Goal: Information Seeking & Learning: Understand process/instructions

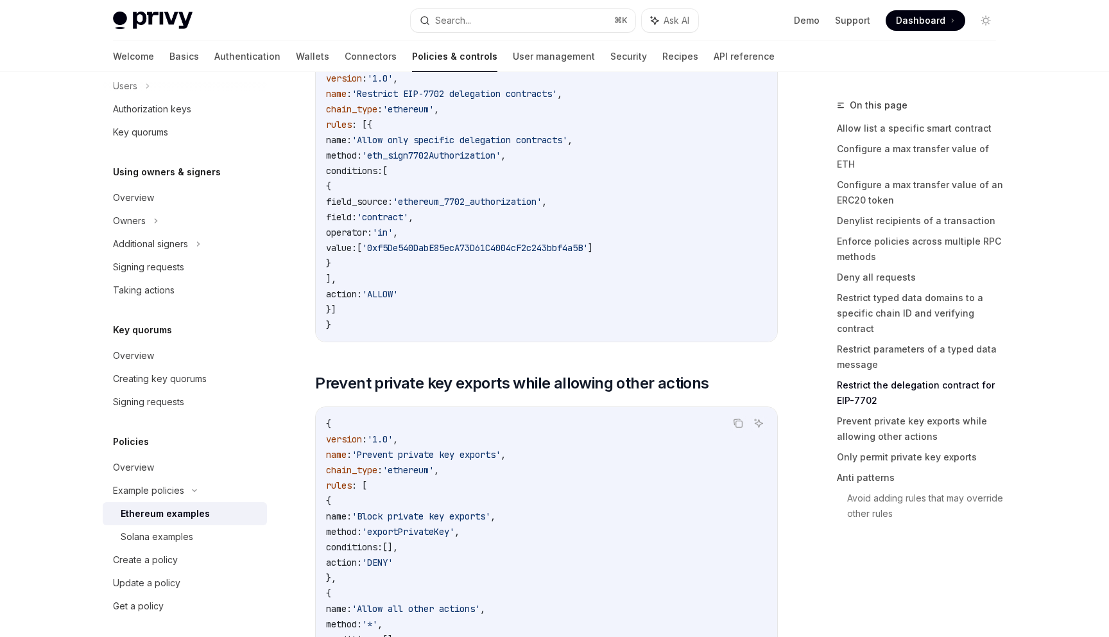
scroll to position [313, 0]
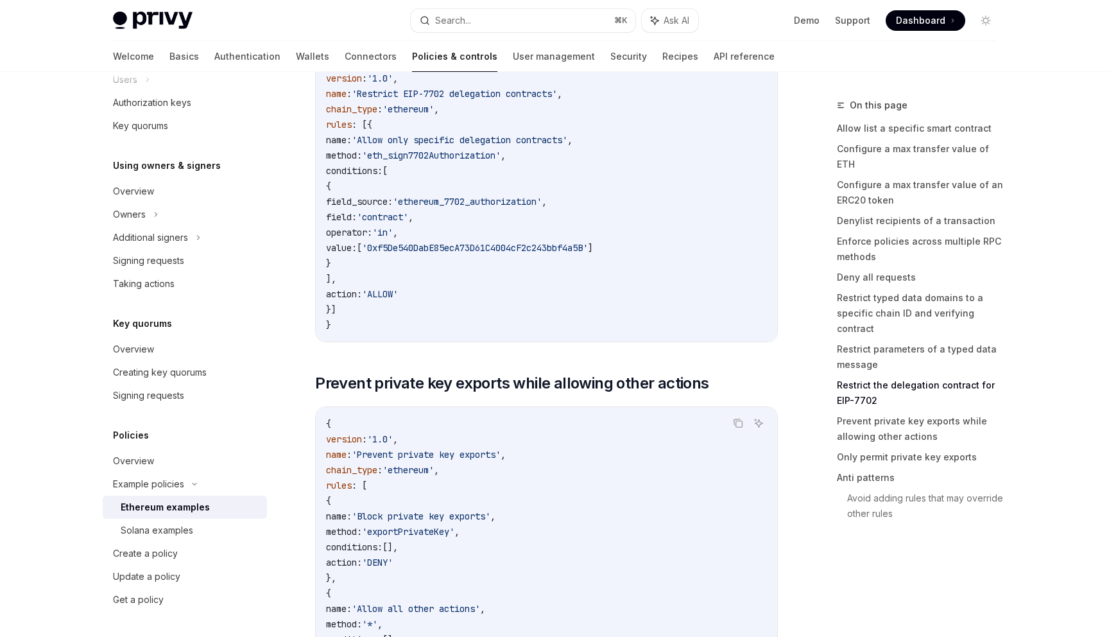
click at [200, 509] on div "Ethereum examples" at bounding box center [165, 506] width 89 height 15
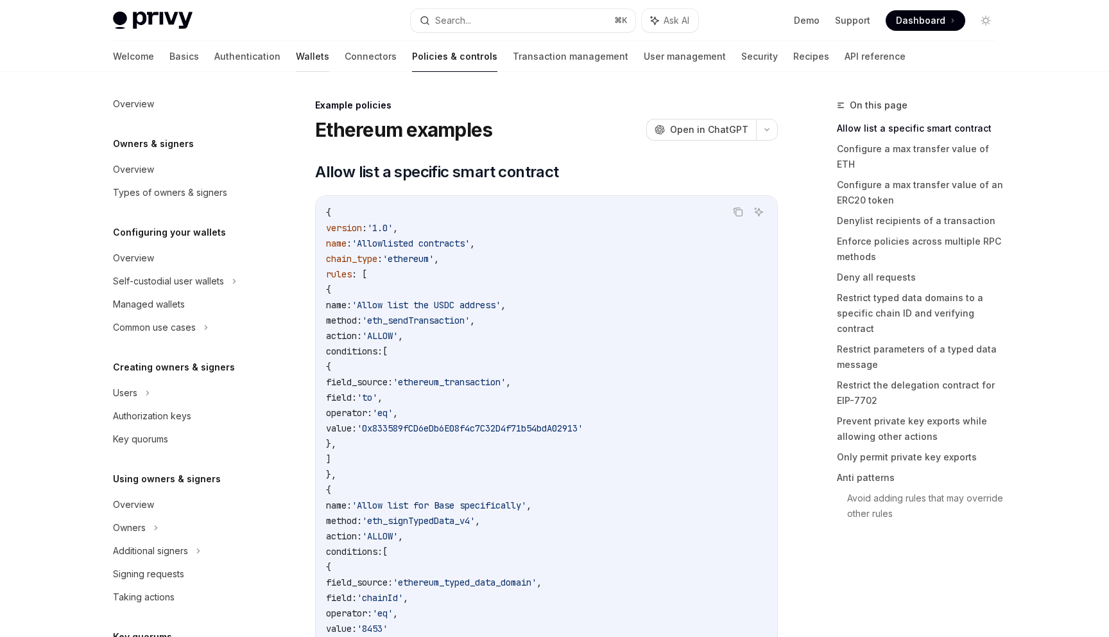
click at [296, 54] on link "Wallets" at bounding box center [312, 56] width 33 height 31
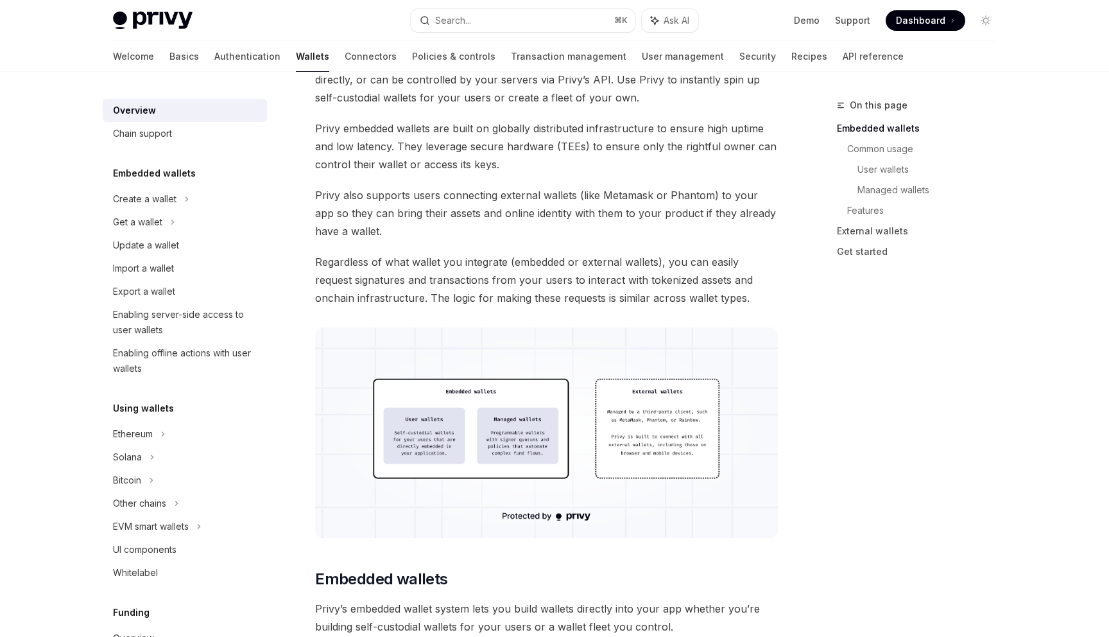
scroll to position [451, 0]
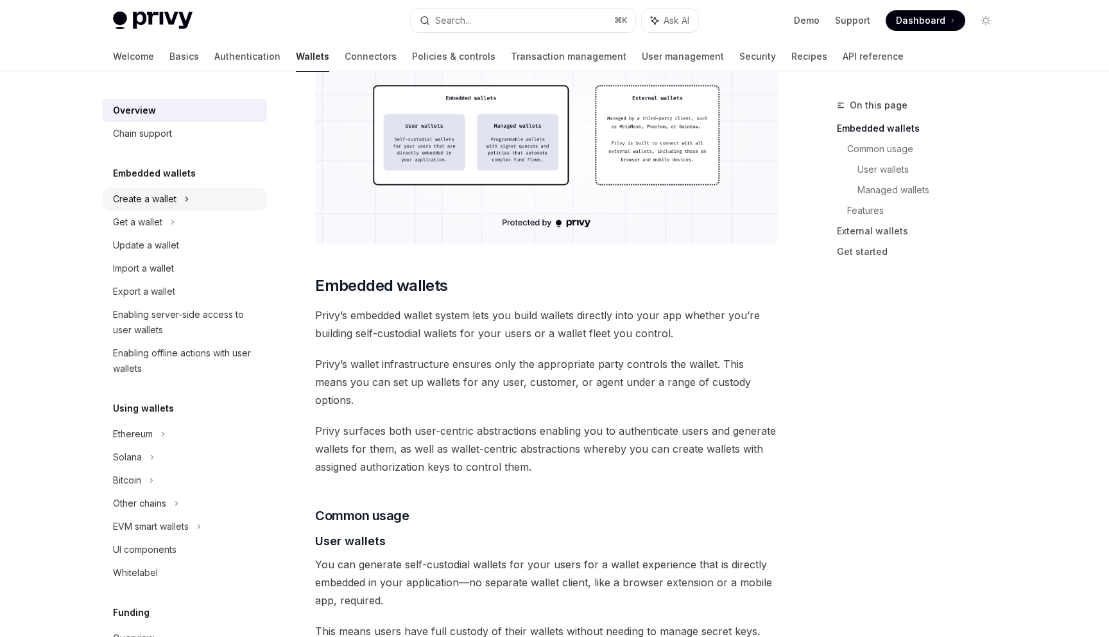
click at [176, 206] on div "Create a wallet" at bounding box center [185, 198] width 164 height 23
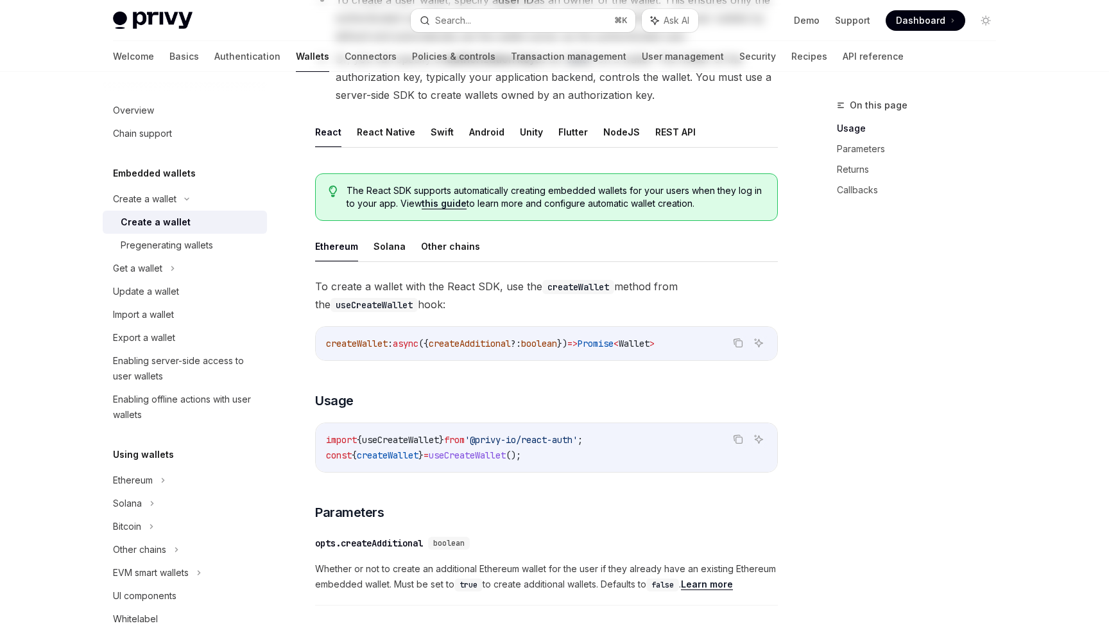
scroll to position [247, 0]
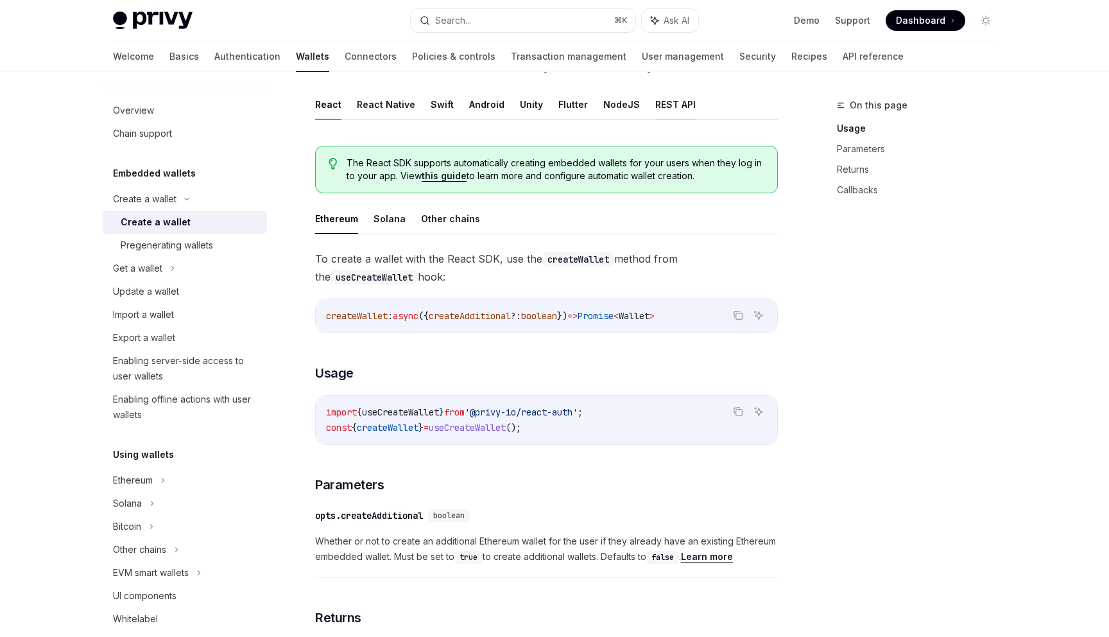
click at [667, 110] on button "REST API" at bounding box center [675, 104] width 40 height 30
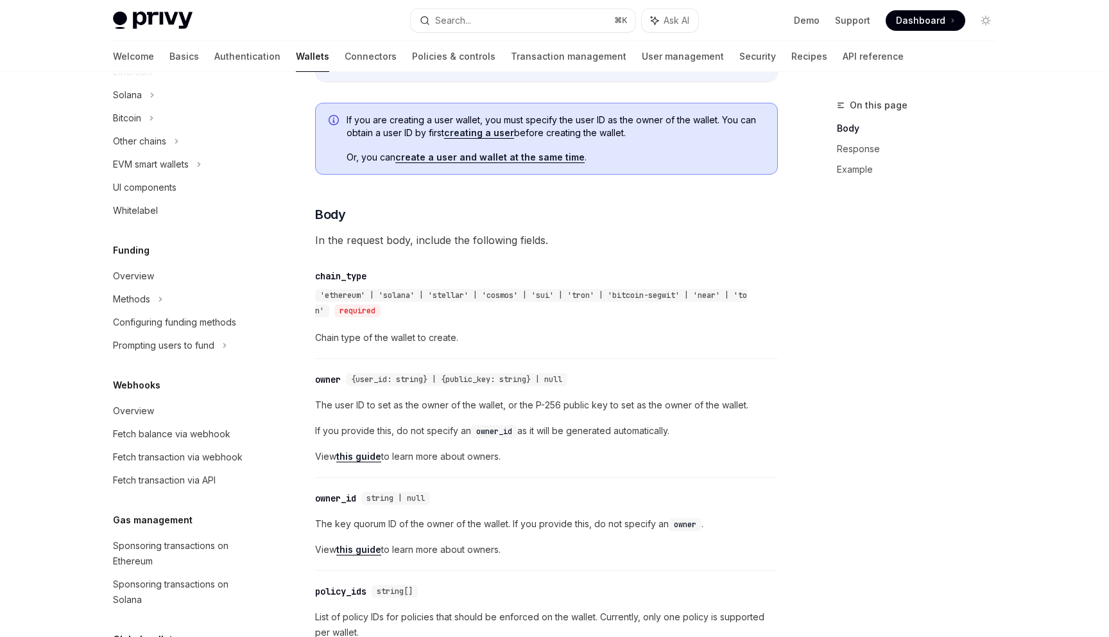
scroll to position [402, 0]
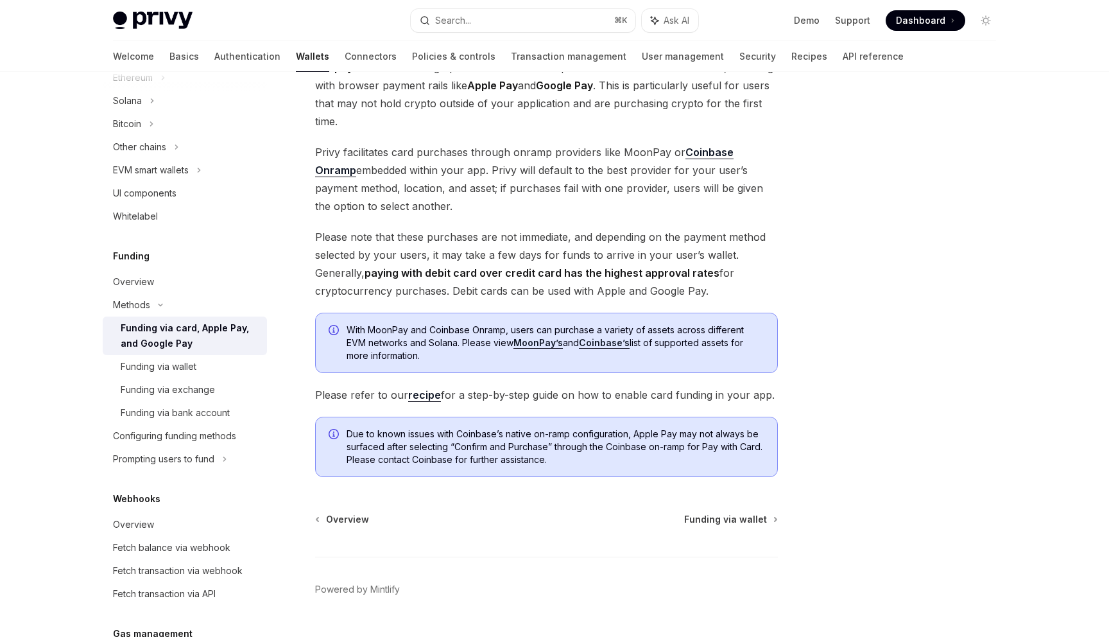
scroll to position [157, 0]
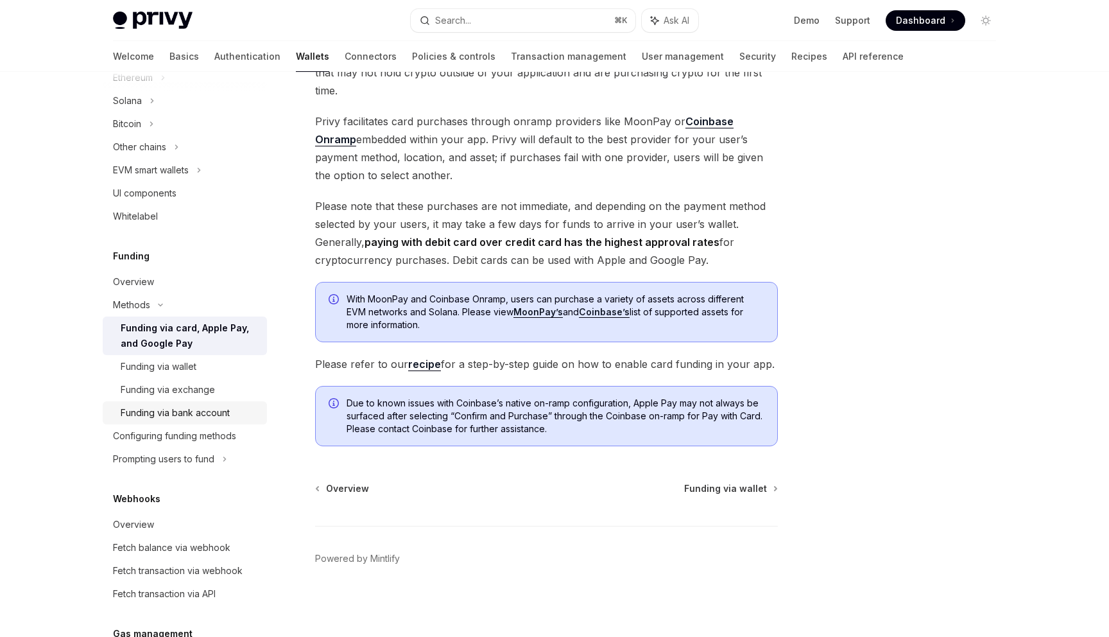
click at [173, 406] on div "Funding via bank account" at bounding box center [175, 412] width 109 height 15
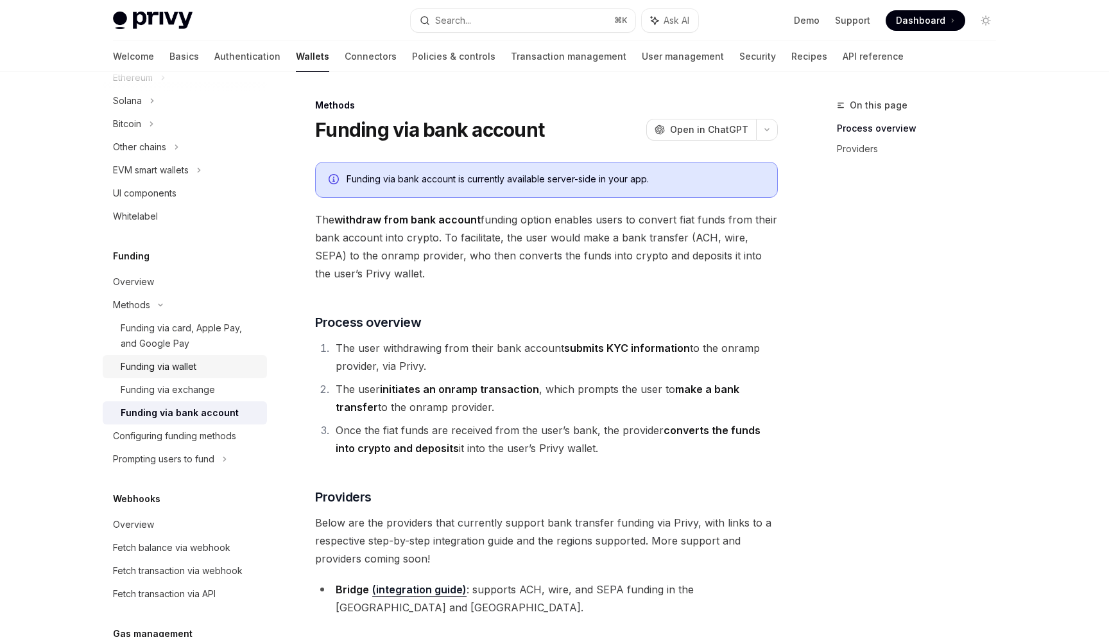
click at [180, 365] on div "Funding via wallet" at bounding box center [159, 366] width 76 height 15
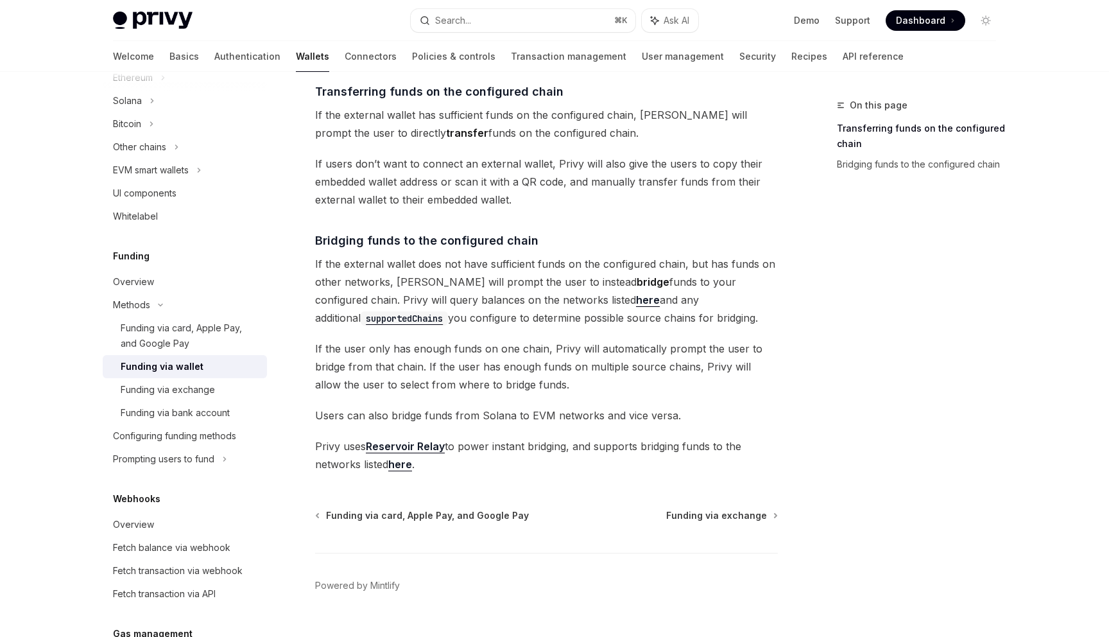
scroll to position [266, 0]
click at [214, 402] on link "Funding via bank account" at bounding box center [185, 412] width 164 height 23
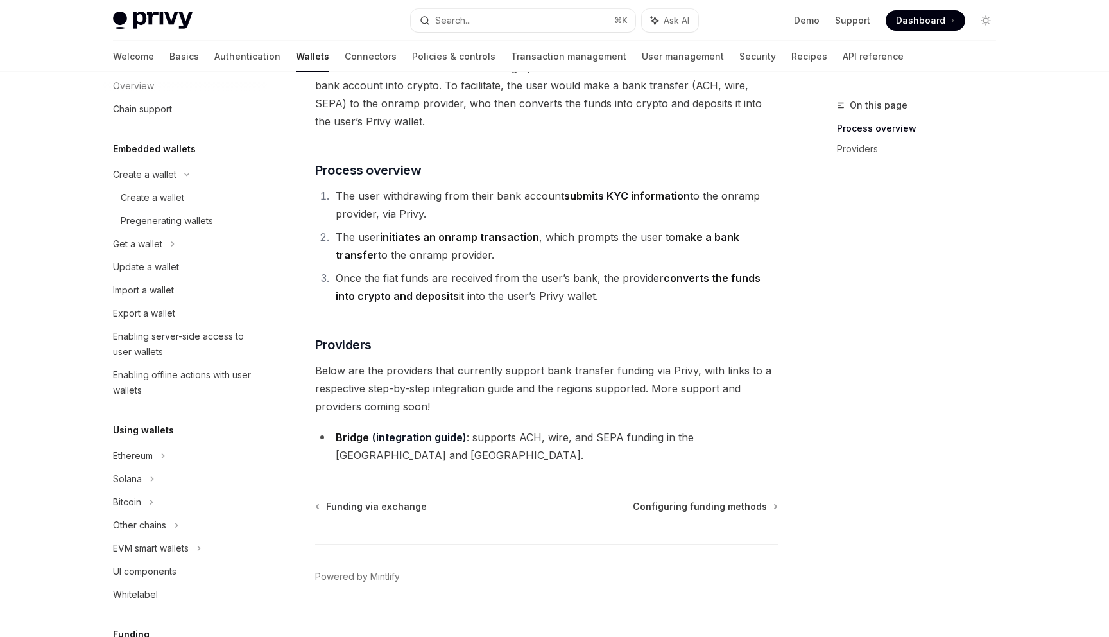
scroll to position [19, 0]
click at [196, 242] on div "Get a wallet" at bounding box center [185, 248] width 164 height 23
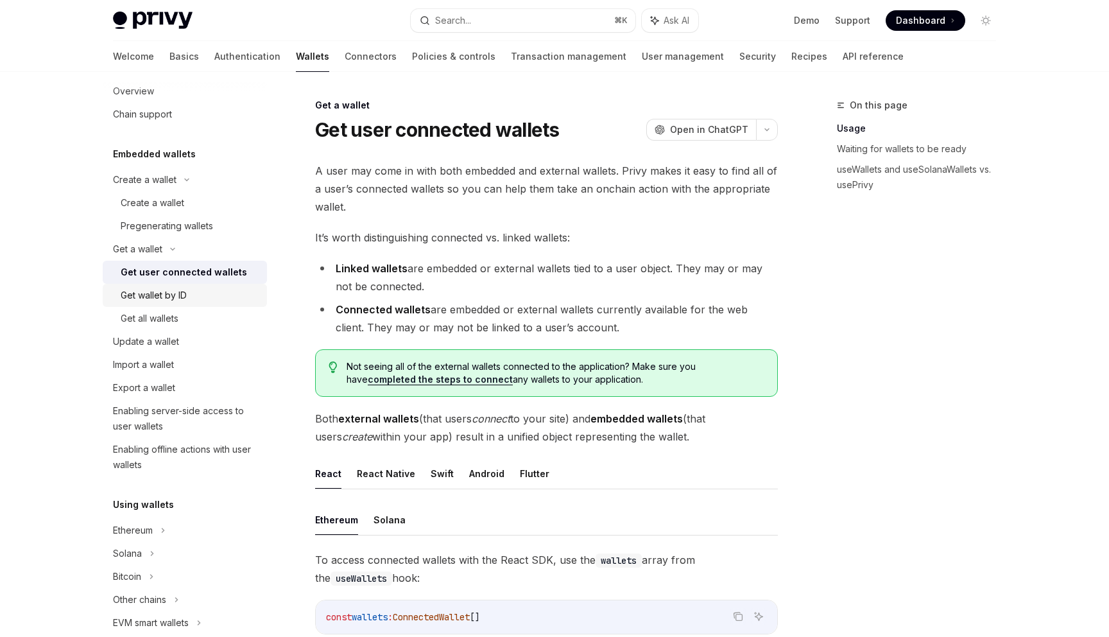
click at [194, 305] on link "Get wallet by ID" at bounding box center [185, 295] width 164 height 23
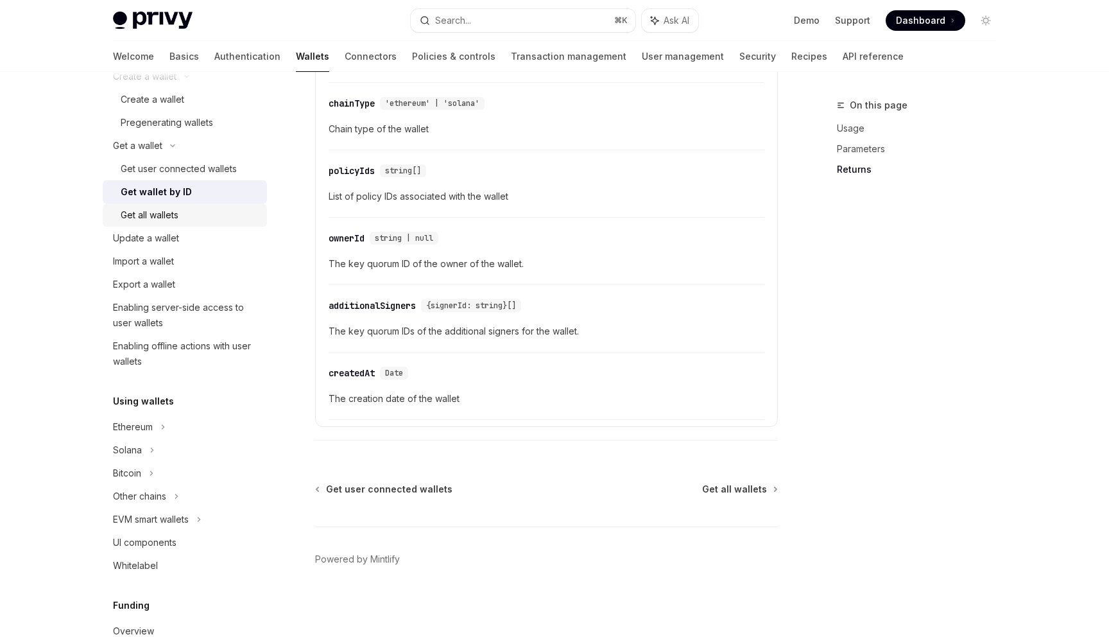
scroll to position [144, 0]
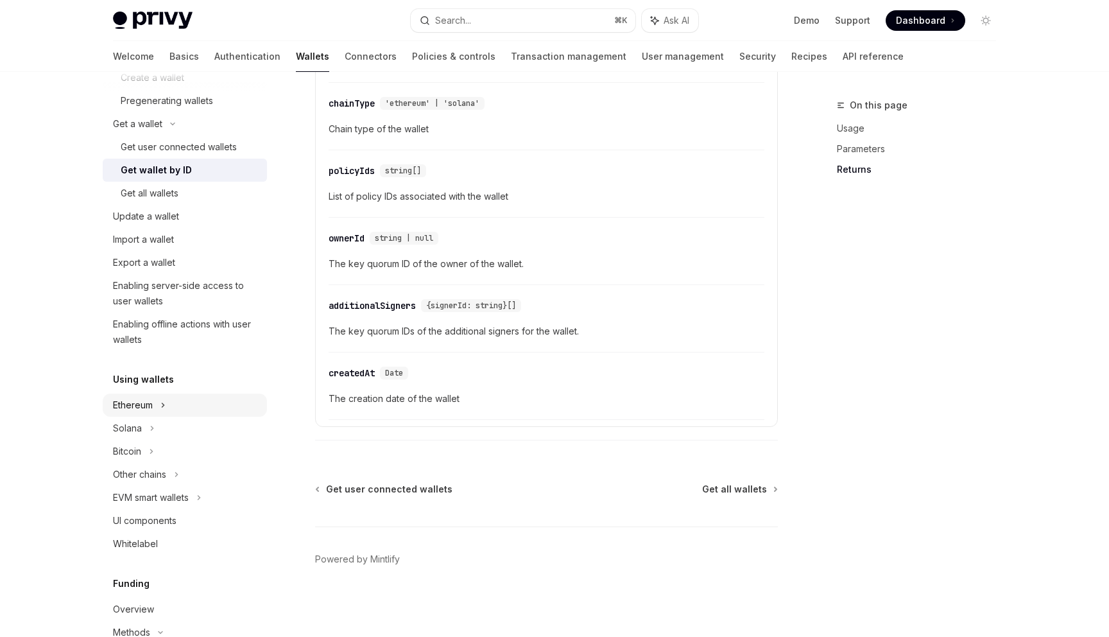
click at [154, 66] on div "Ethereum" at bounding box center [185, 54] width 164 height 23
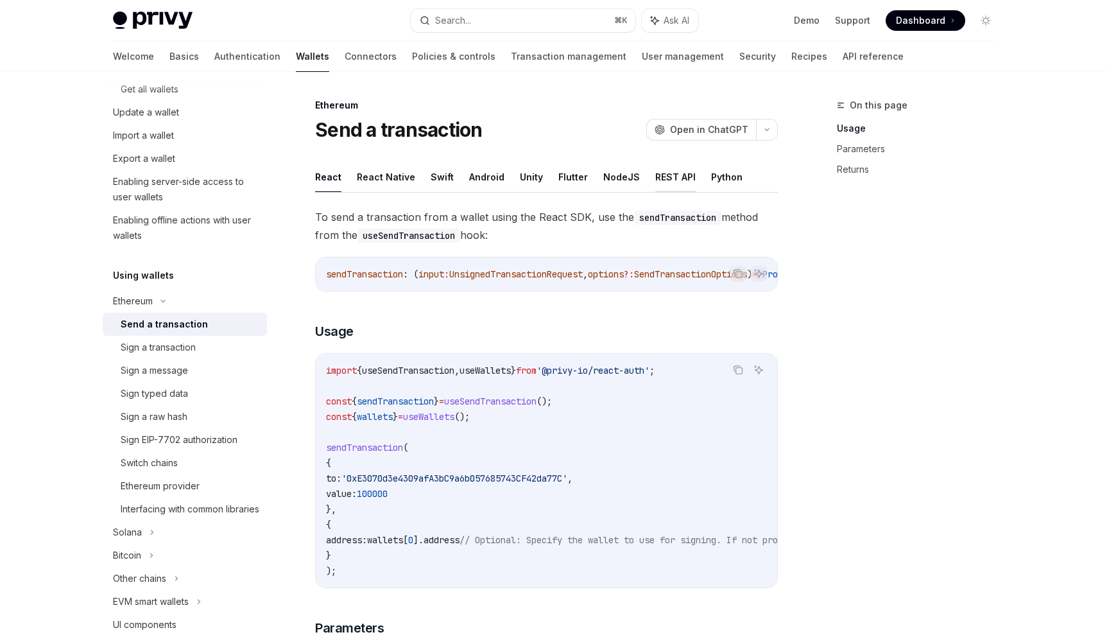
click at [667, 176] on button "REST API" at bounding box center [675, 177] width 40 height 30
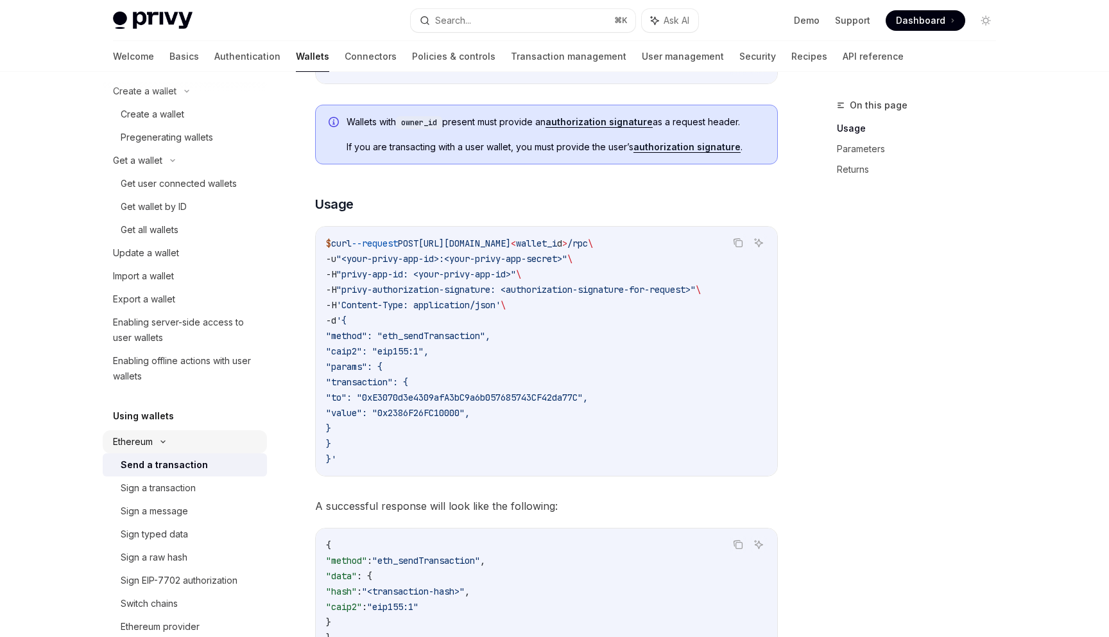
scroll to position [105, 0]
click at [238, 292] on link "Export a wallet" at bounding box center [185, 301] width 164 height 23
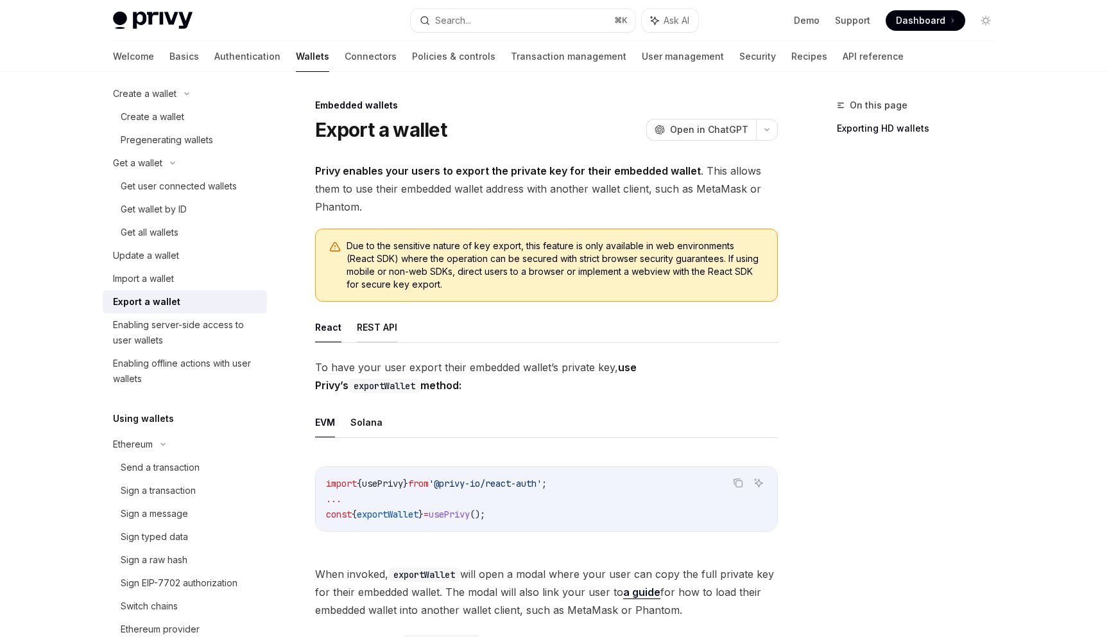
click at [395, 334] on button "REST API" at bounding box center [377, 327] width 40 height 30
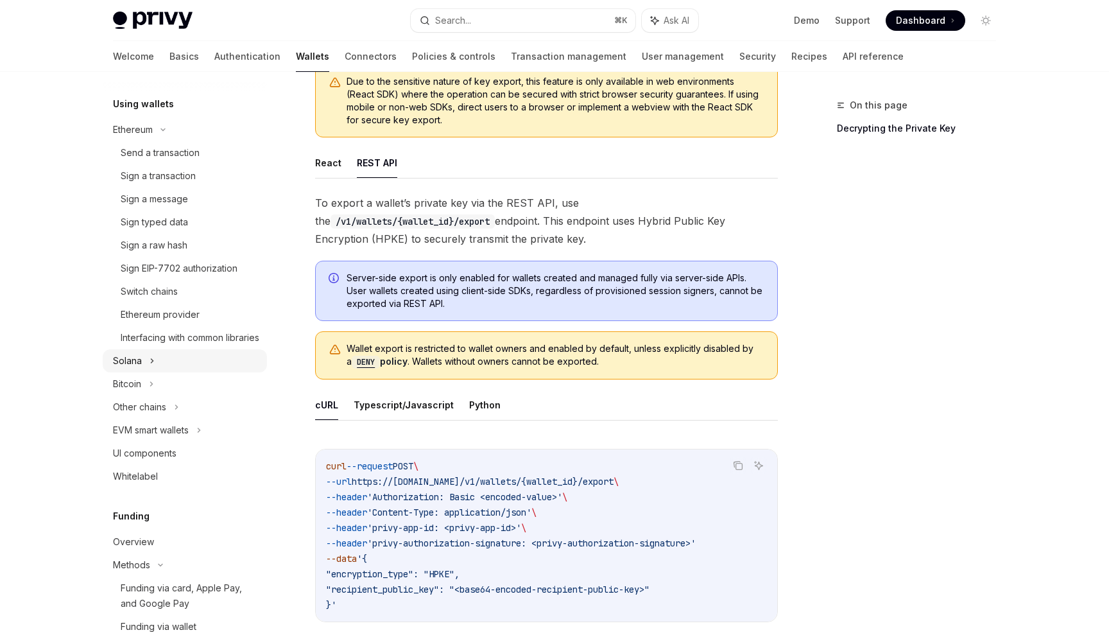
scroll to position [417, 0]
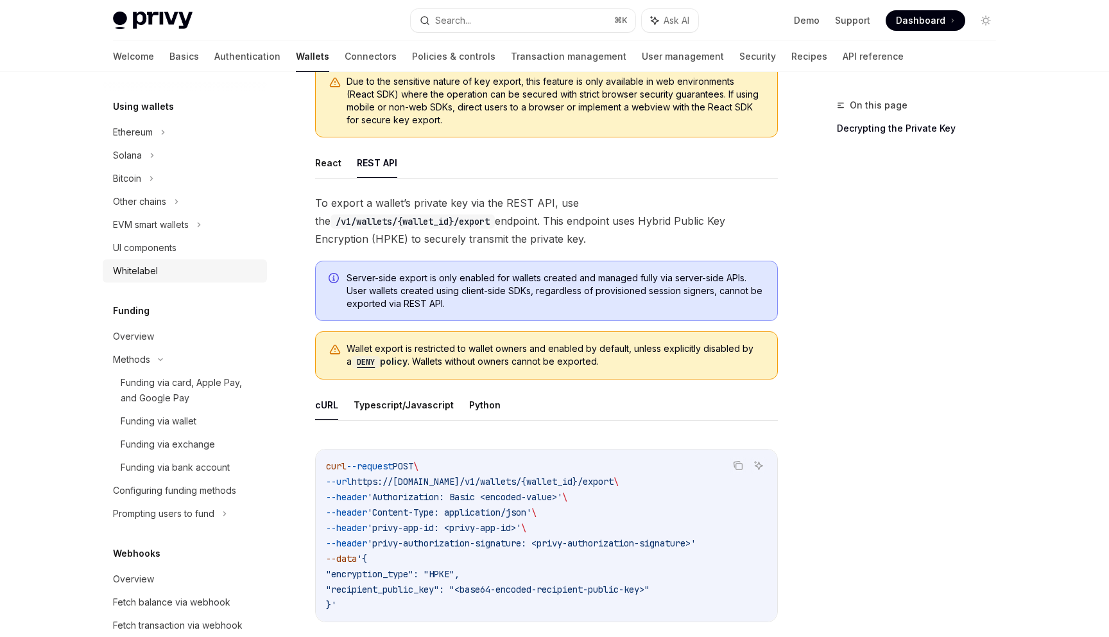
click at [167, 269] on div "Whitelabel" at bounding box center [186, 270] width 146 height 15
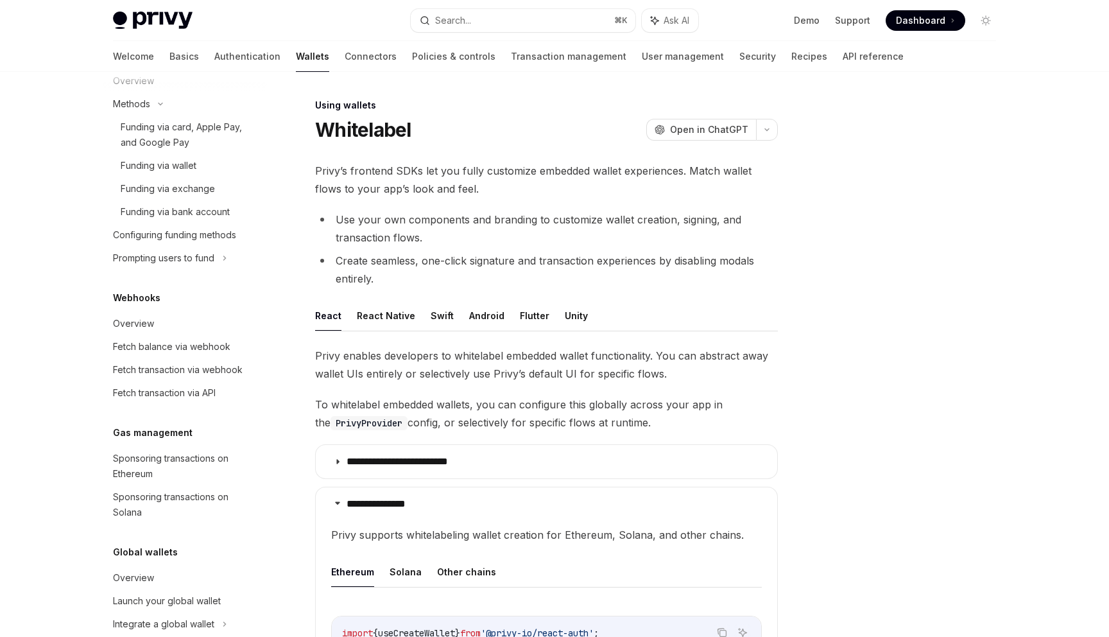
scroll to position [697, 0]
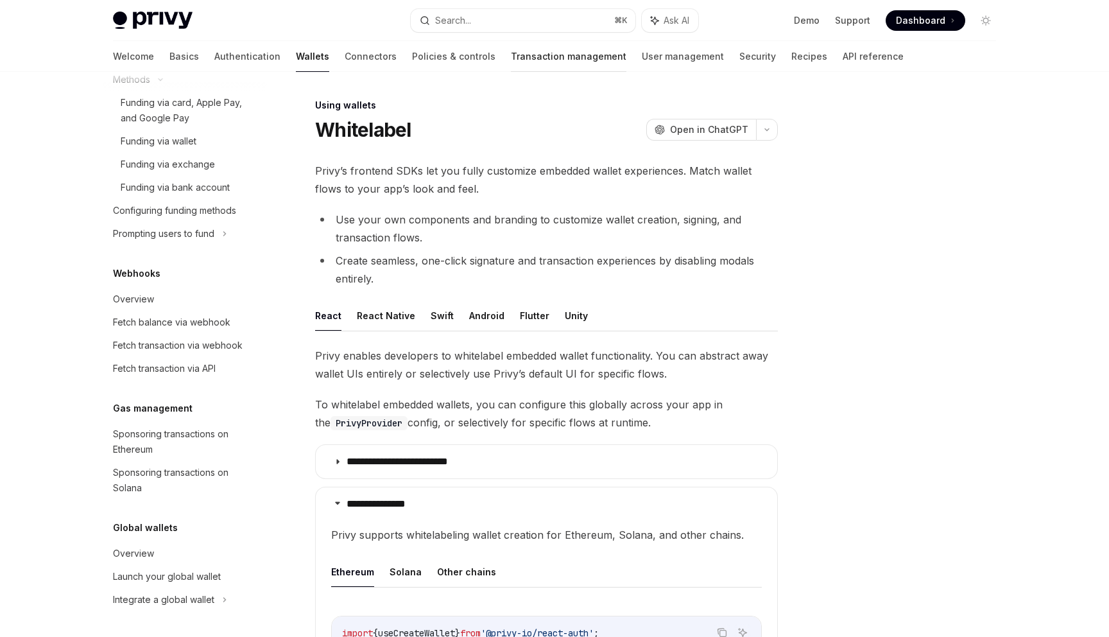
click at [545, 64] on link "Transaction management" at bounding box center [568, 56] width 115 height 31
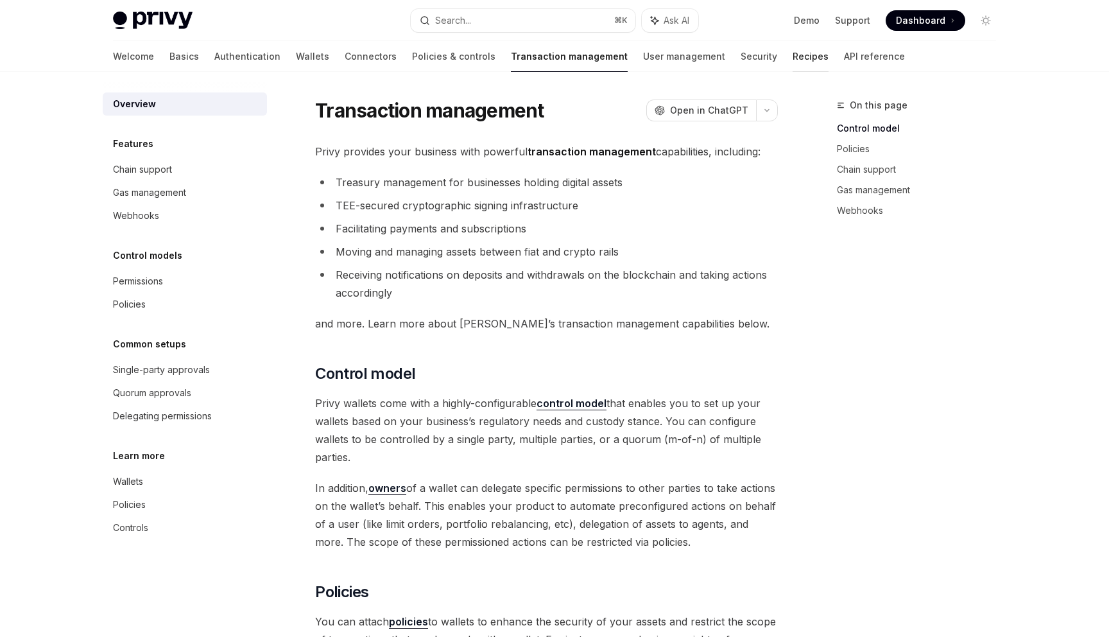
click at [792, 59] on link "Recipes" at bounding box center [810, 56] width 36 height 31
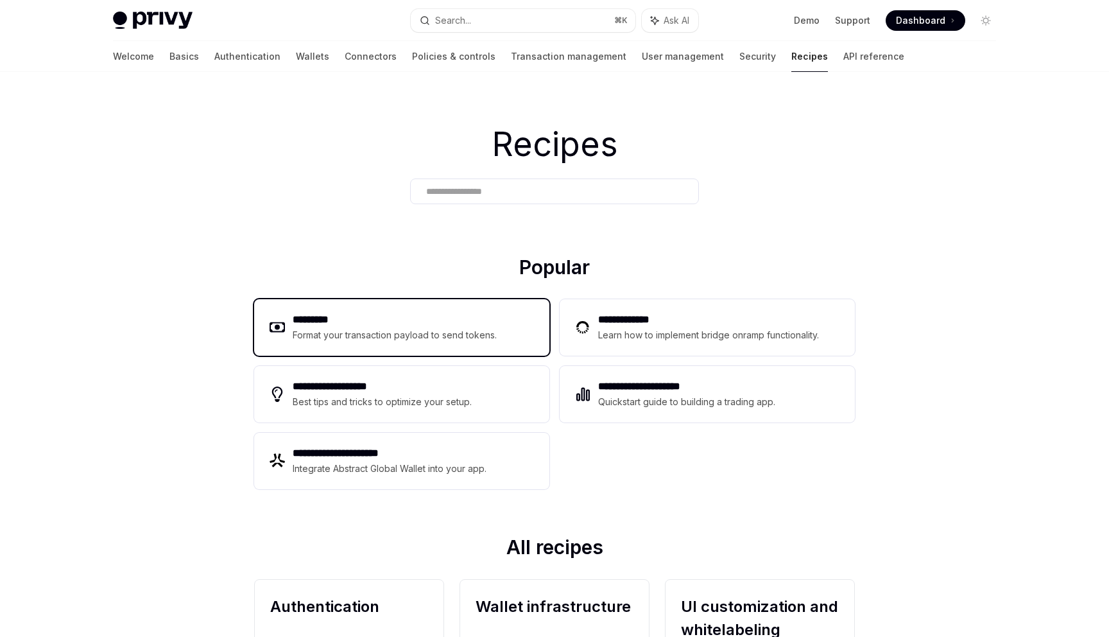
click at [368, 329] on div "Format your transaction payload to send tokens." at bounding box center [395, 334] width 205 height 15
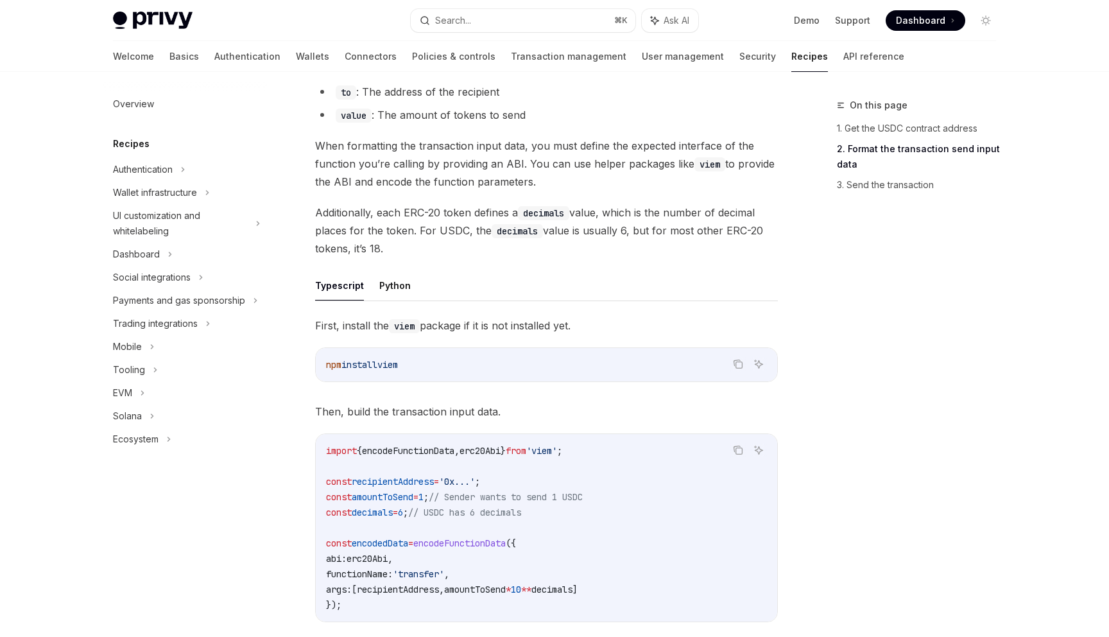
scroll to position [317, 0]
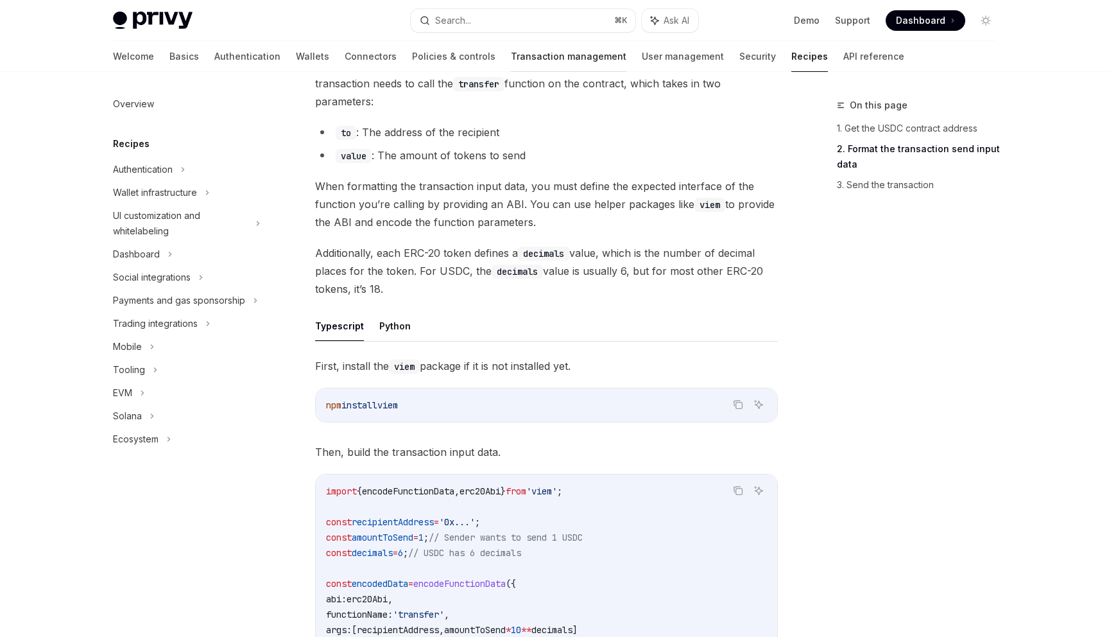
click at [511, 49] on link "Transaction management" at bounding box center [568, 56] width 115 height 31
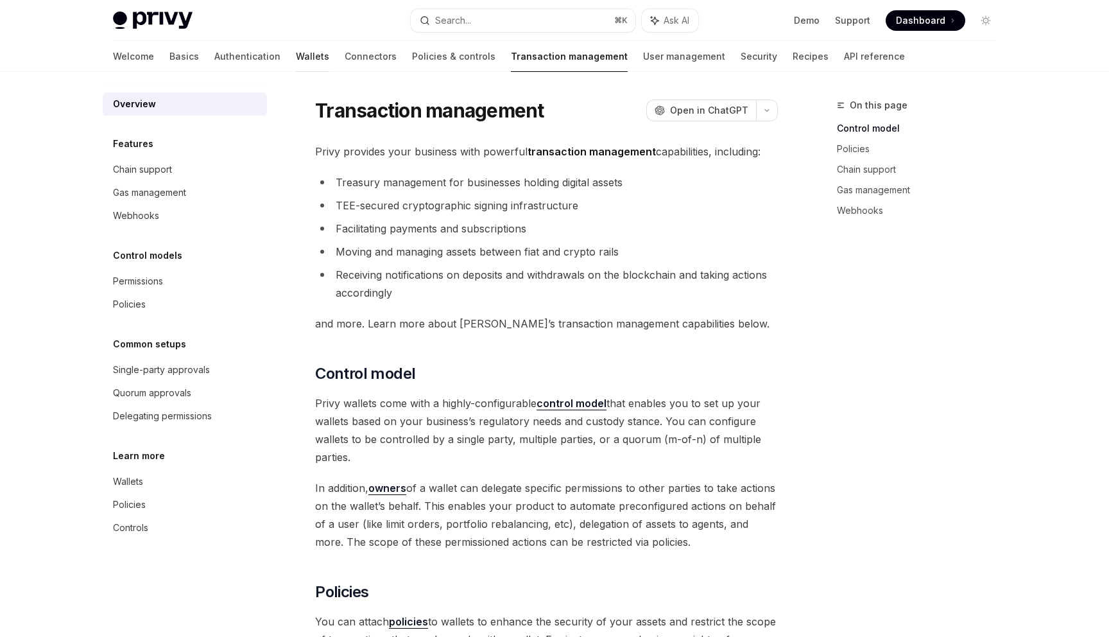
click at [296, 62] on link "Wallets" at bounding box center [312, 56] width 33 height 31
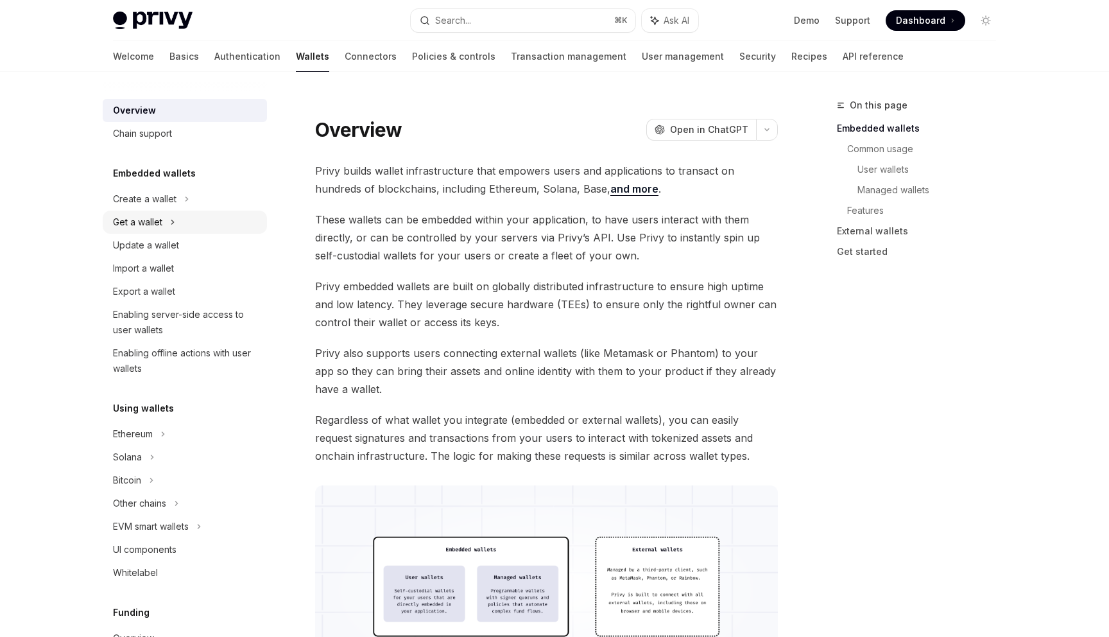
click at [175, 219] on div "Get a wallet" at bounding box center [185, 221] width 164 height 23
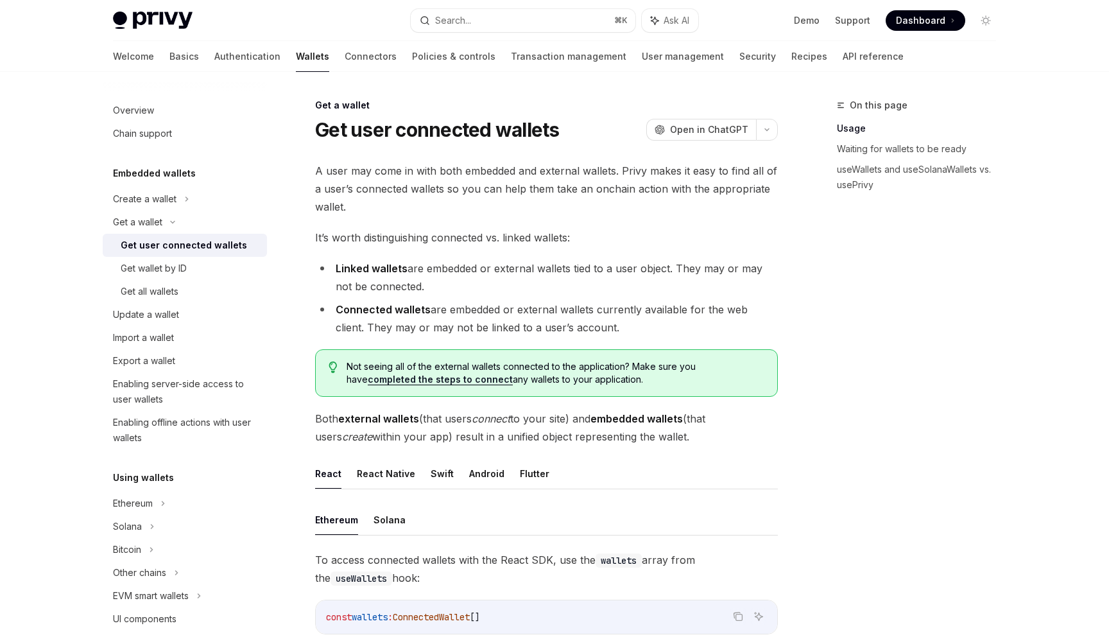
click at [169, 248] on div "Get user connected wallets" at bounding box center [184, 244] width 126 height 15
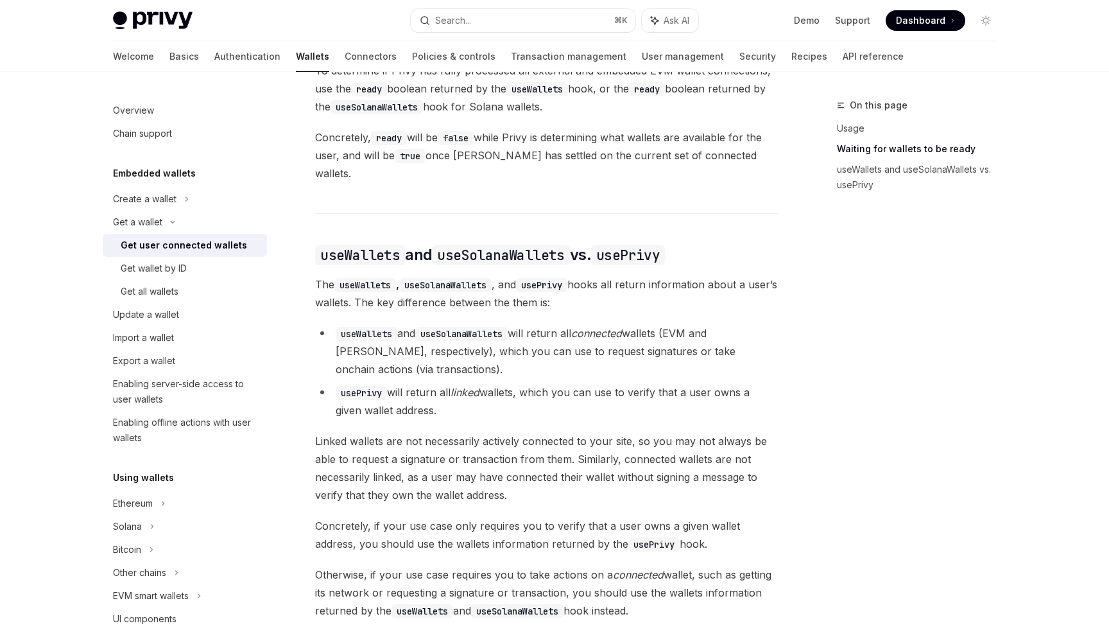
scroll to position [1099, 0]
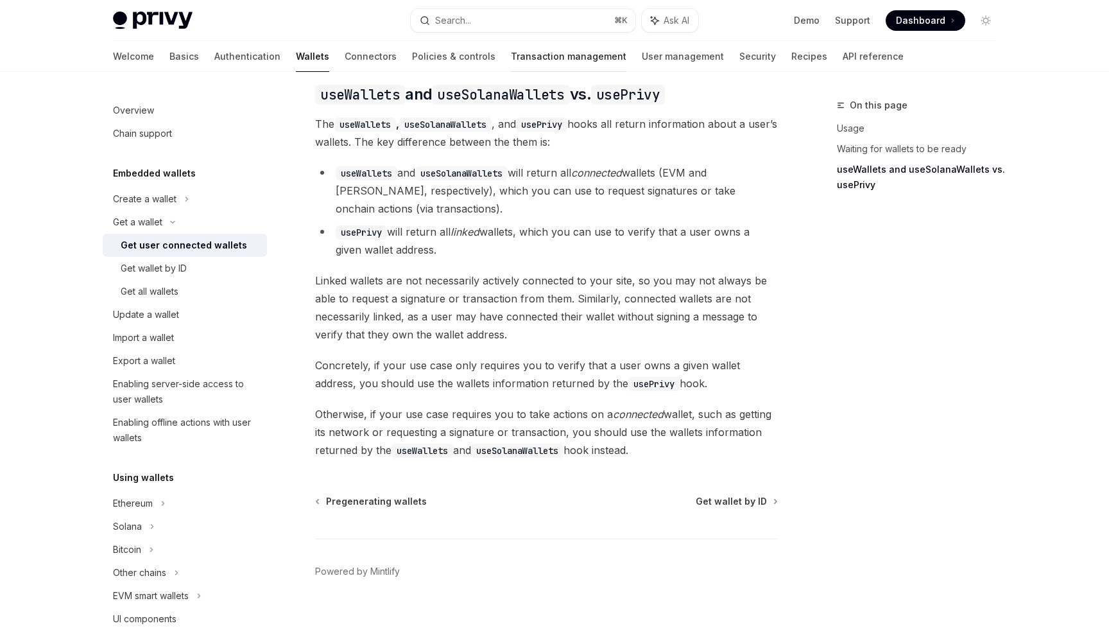
click at [515, 50] on link "Transaction management" at bounding box center [568, 56] width 115 height 31
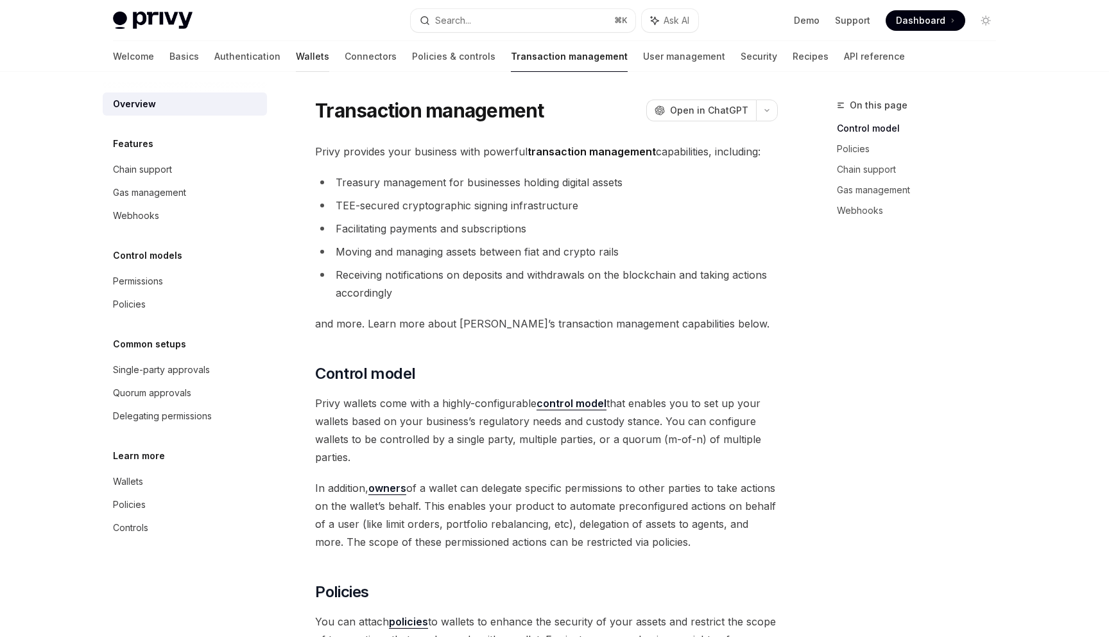
click at [296, 45] on link "Wallets" at bounding box center [312, 56] width 33 height 31
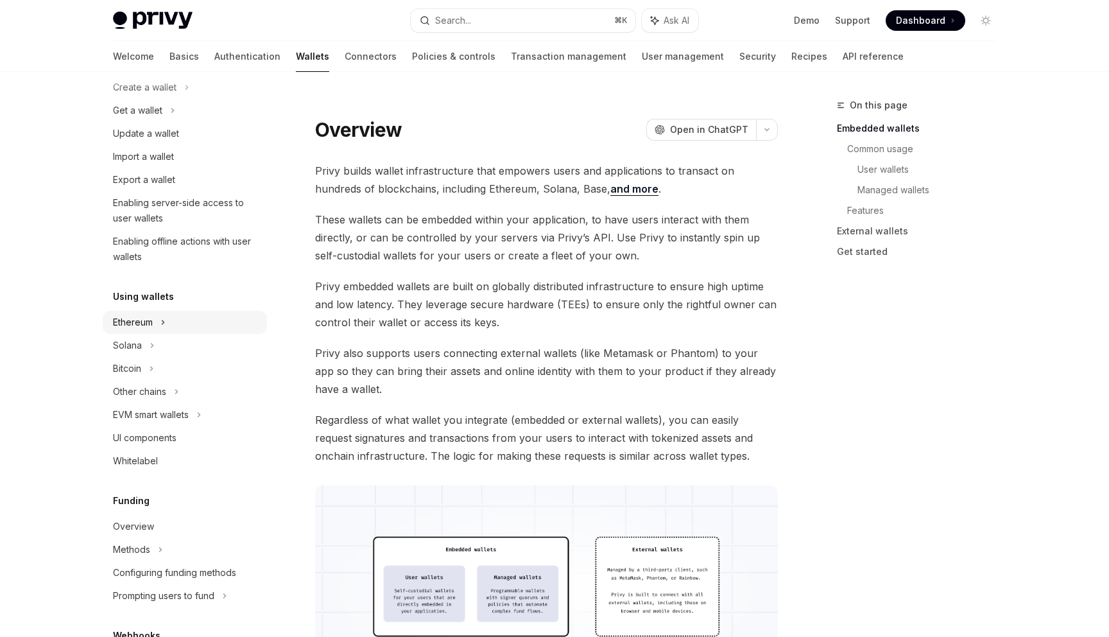
scroll to position [149, 0]
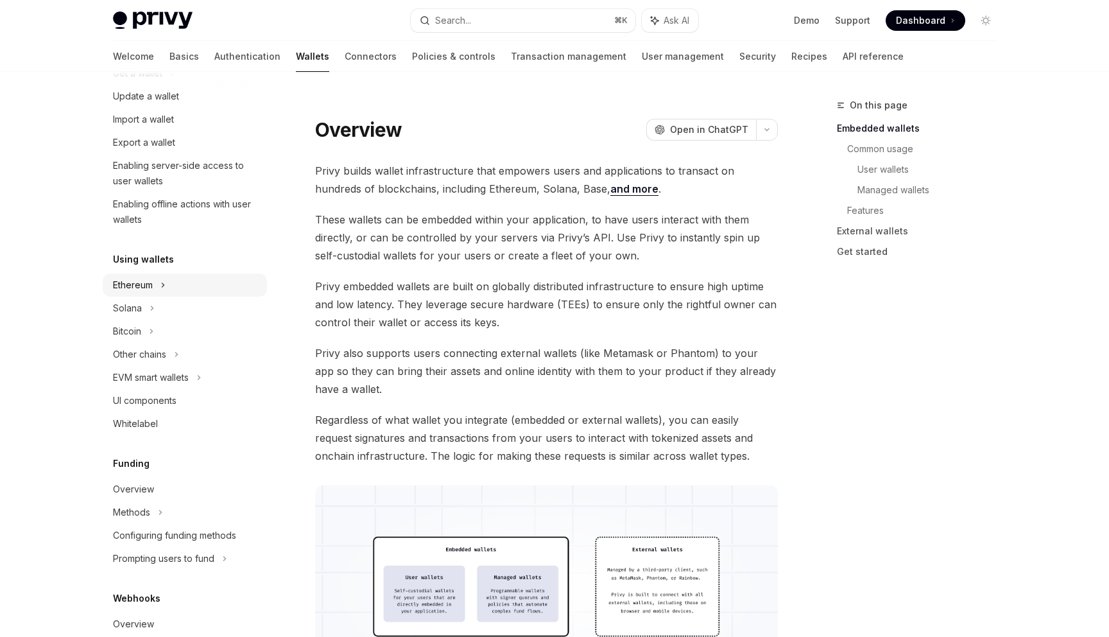
click at [184, 62] on div "Ethereum" at bounding box center [185, 49] width 164 height 23
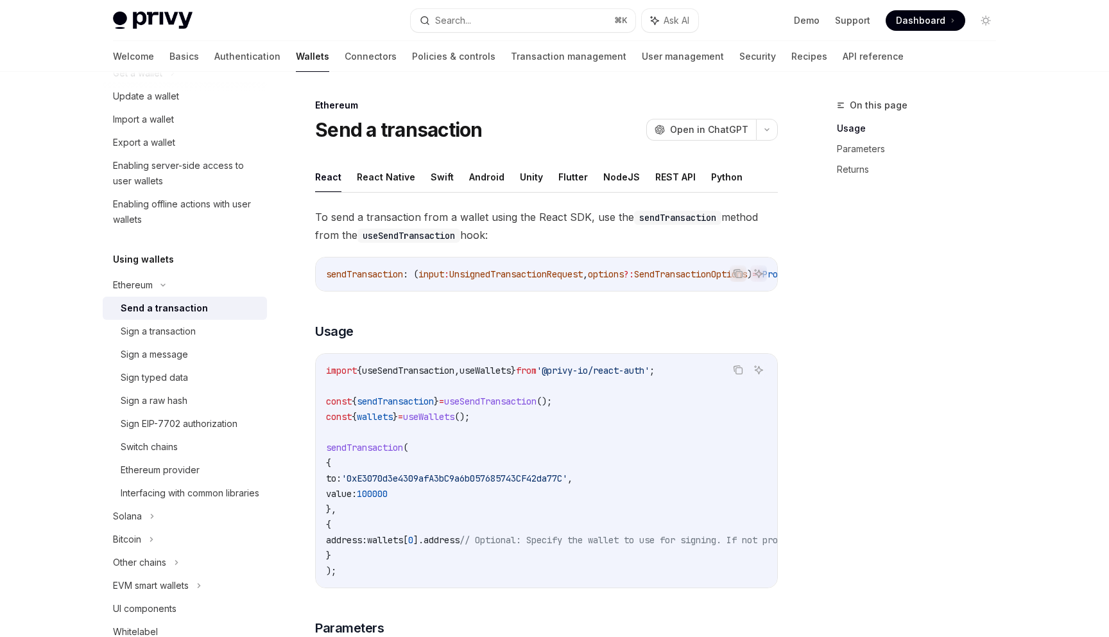
click at [182, 297] on link "Send a transaction" at bounding box center [185, 307] width 164 height 23
click at [660, 184] on button "REST API" at bounding box center [675, 177] width 40 height 30
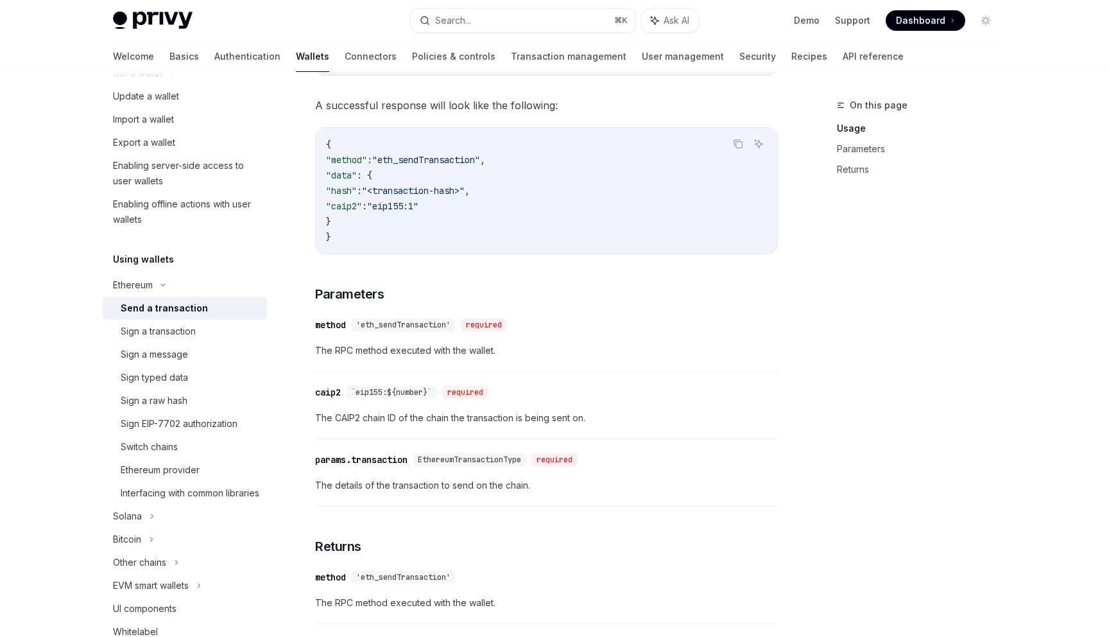
scroll to position [581, 0]
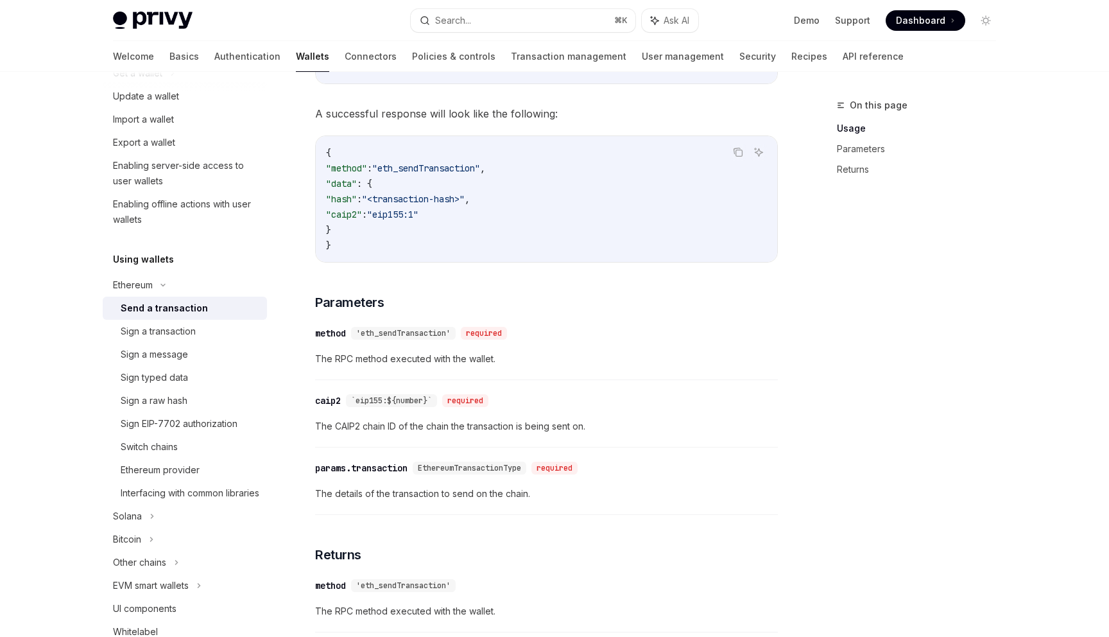
click at [418, 214] on span ""eip155:1"" at bounding box center [392, 215] width 51 height 12
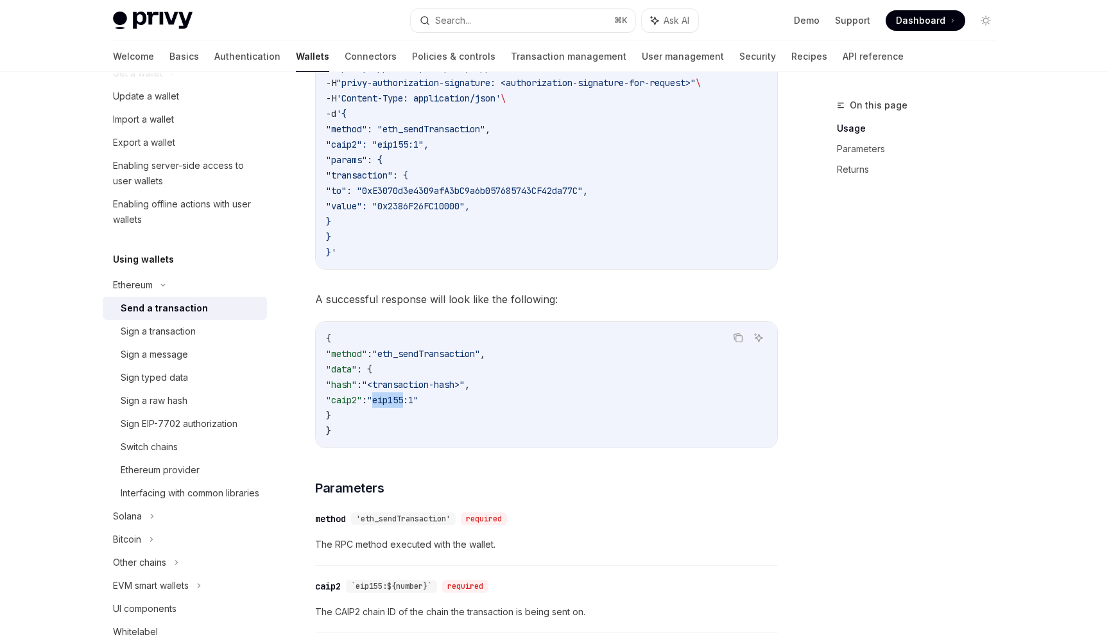
scroll to position [392, 0]
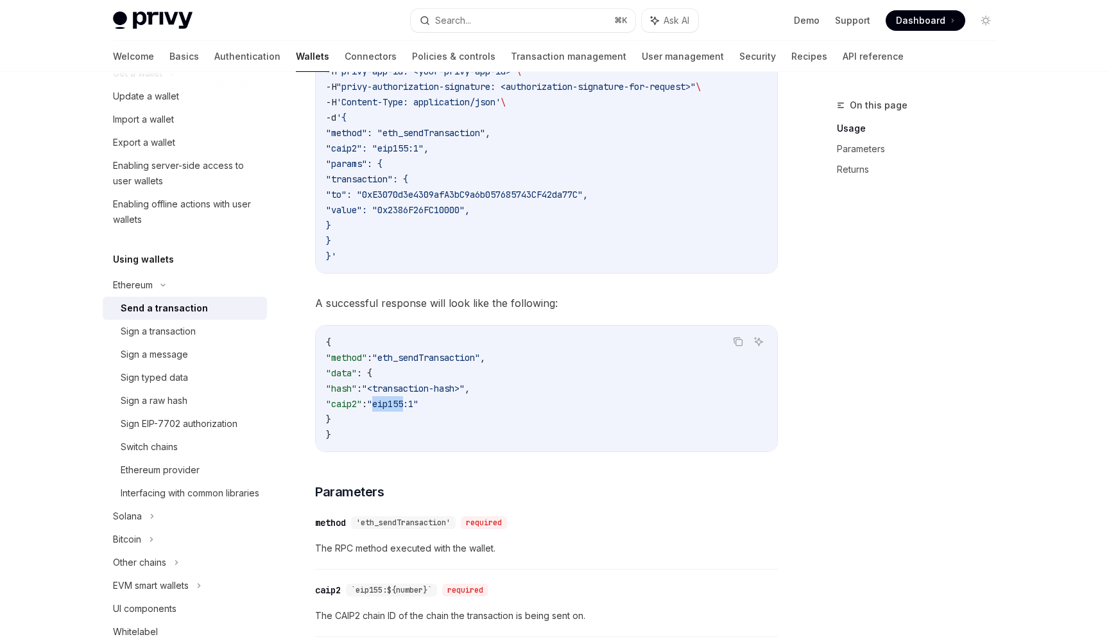
click at [415, 148] on span ""caip2": "eip155:1"," at bounding box center [377, 148] width 103 height 12
drag, startPoint x: 350, startPoint y: 144, endPoint x: 446, endPoint y: 152, distance: 96.6
click at [429, 152] on span ""caip2": "eip155:1"," at bounding box center [377, 148] width 103 height 12
click at [511, 46] on link "Transaction management" at bounding box center [568, 56] width 115 height 31
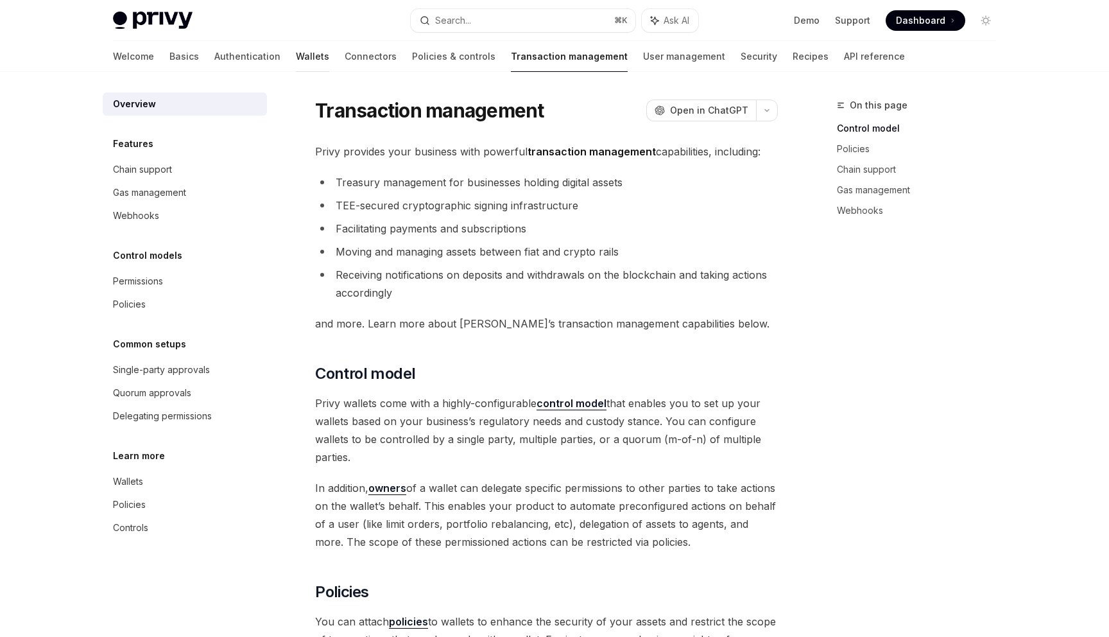
click at [296, 58] on link "Wallets" at bounding box center [312, 56] width 33 height 31
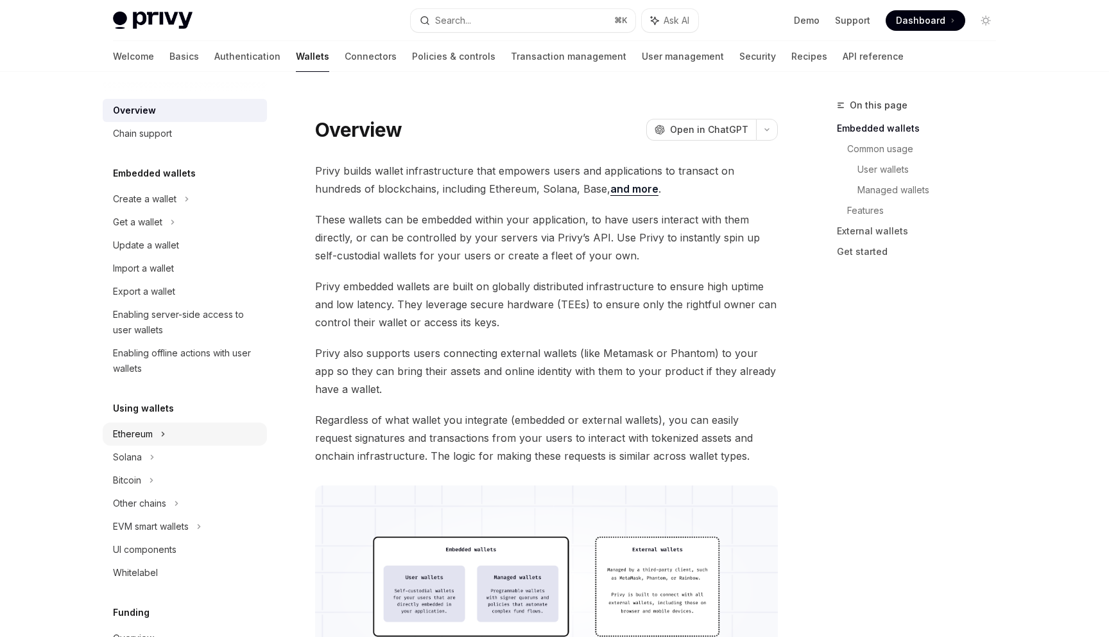
click at [156, 210] on div "Ethereum" at bounding box center [185, 198] width 164 height 23
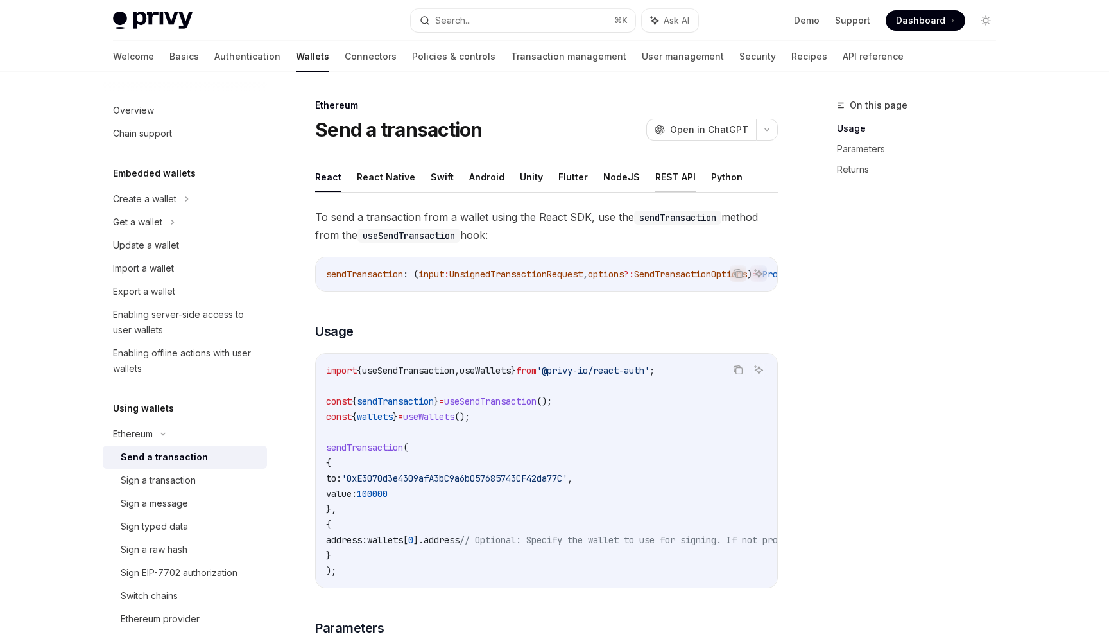
click at [658, 182] on button "REST API" at bounding box center [675, 177] width 40 height 30
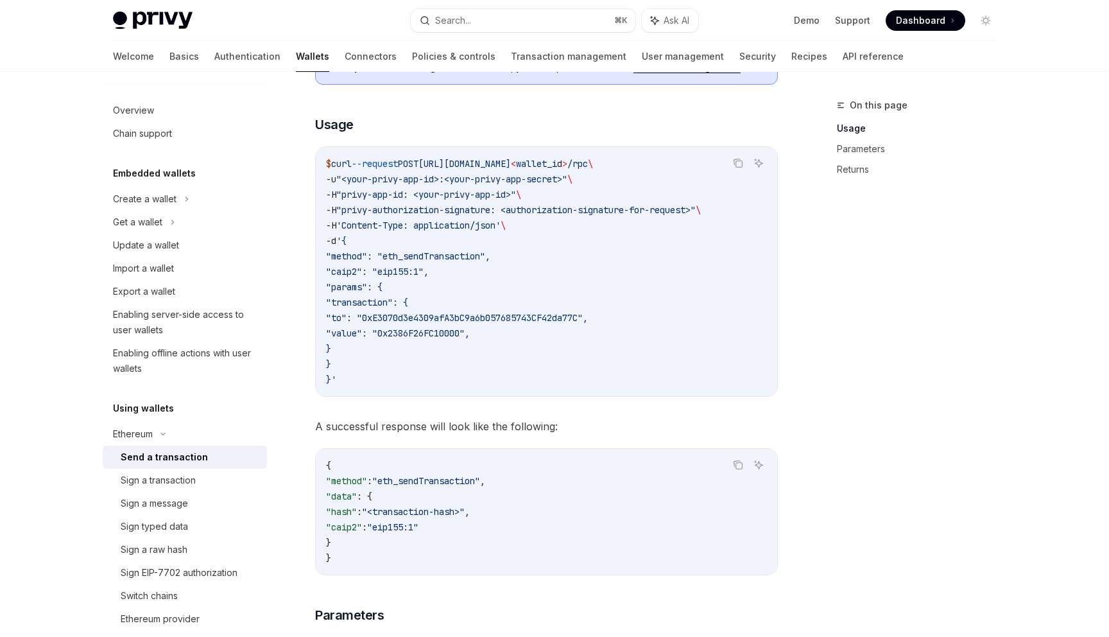
scroll to position [270, 0]
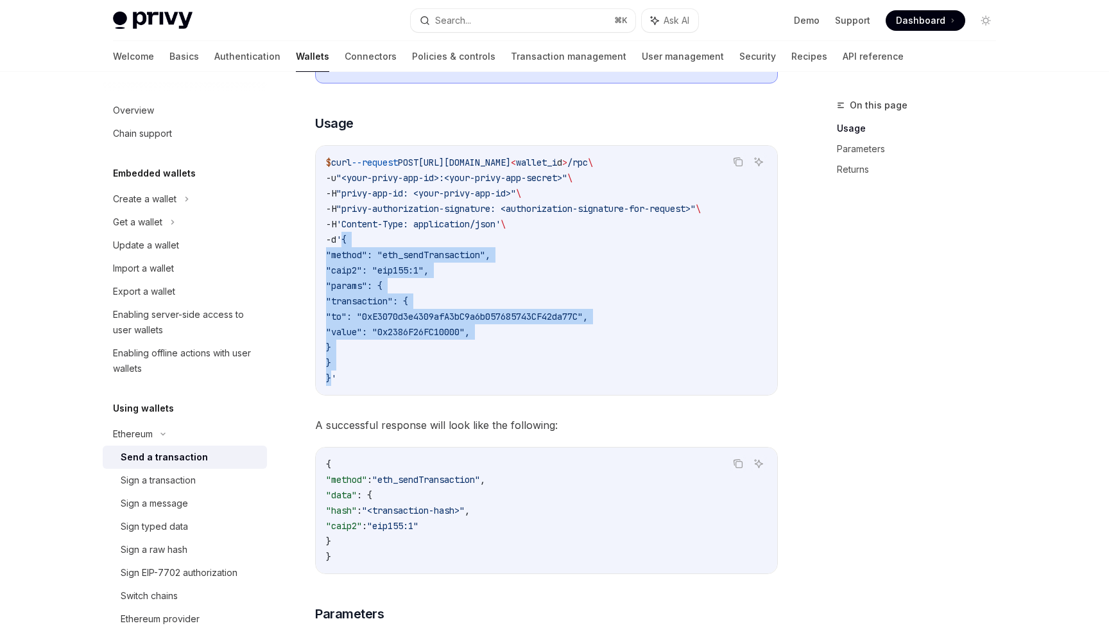
drag, startPoint x: 348, startPoint y: 239, endPoint x: 332, endPoint y: 372, distance: 133.7
click at [332, 372] on code "$ curl --request POST [URL][DOMAIN_NAME] < wallet_i d > /rpc \ -u "<your-privy-…" at bounding box center [546, 270] width 441 height 231
copy code "{ "method": "eth_sendTransaction", "caip2": "eip155:1", "params": { "transactio…"
drag, startPoint x: 572, startPoint y: 162, endPoint x: 699, endPoint y: 157, distance: 127.2
click at [593, 157] on span "$ curl --request POST [URL][DOMAIN_NAME] < wallet_i d > /rpc \" at bounding box center [459, 163] width 267 height 12
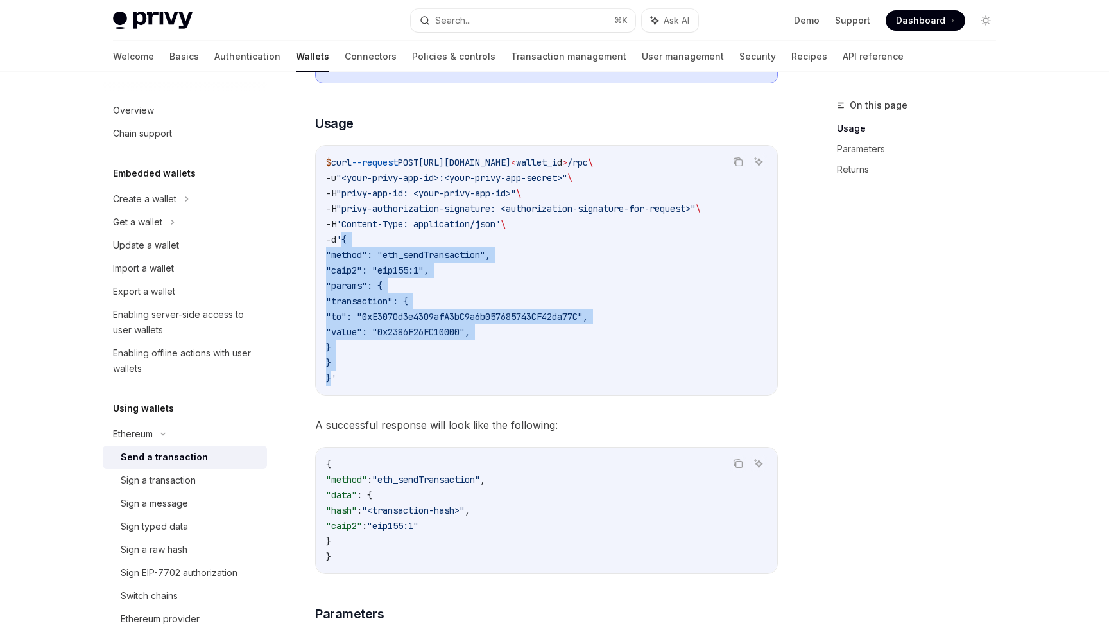
copy span "wallets/ < wallet_i d > /rpc"
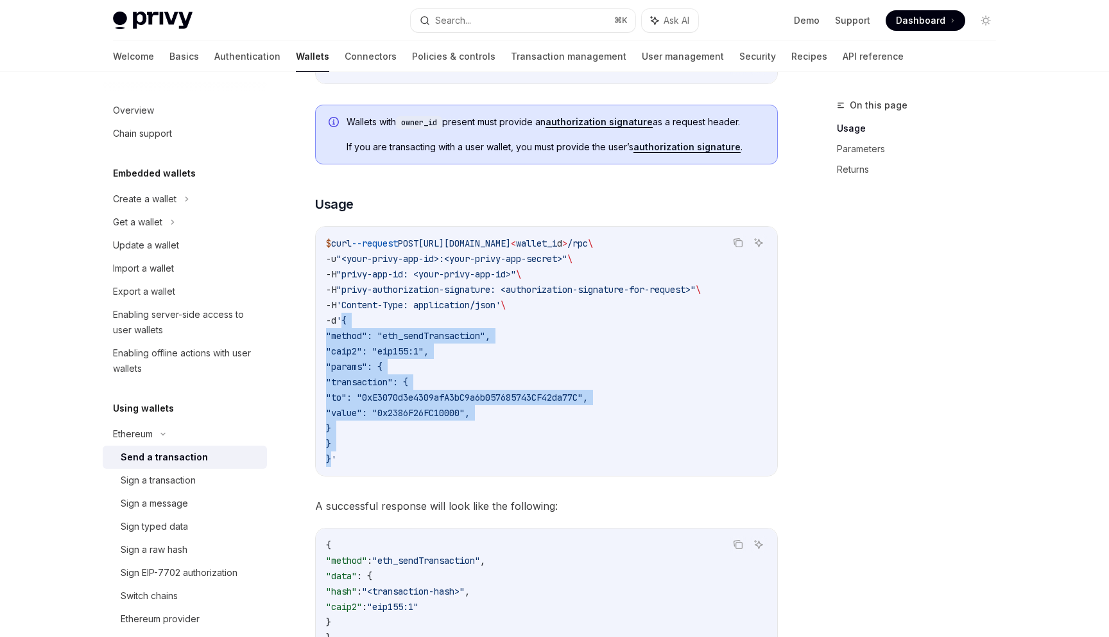
scroll to position [199, 0]
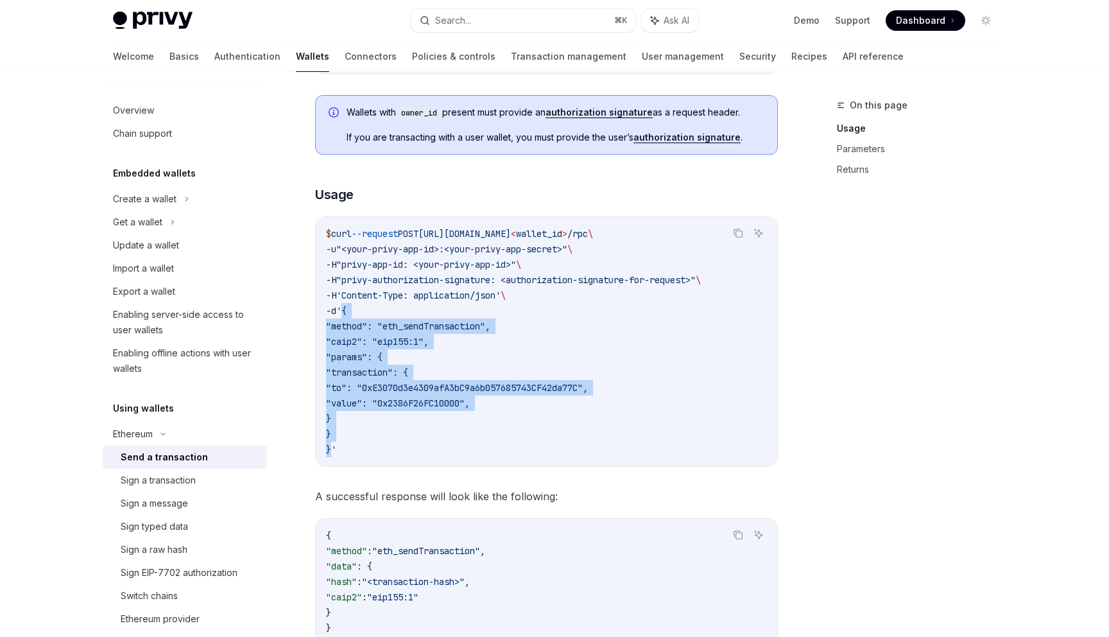
click at [722, 139] on link "authorization signature" at bounding box center [686, 138] width 107 height 12
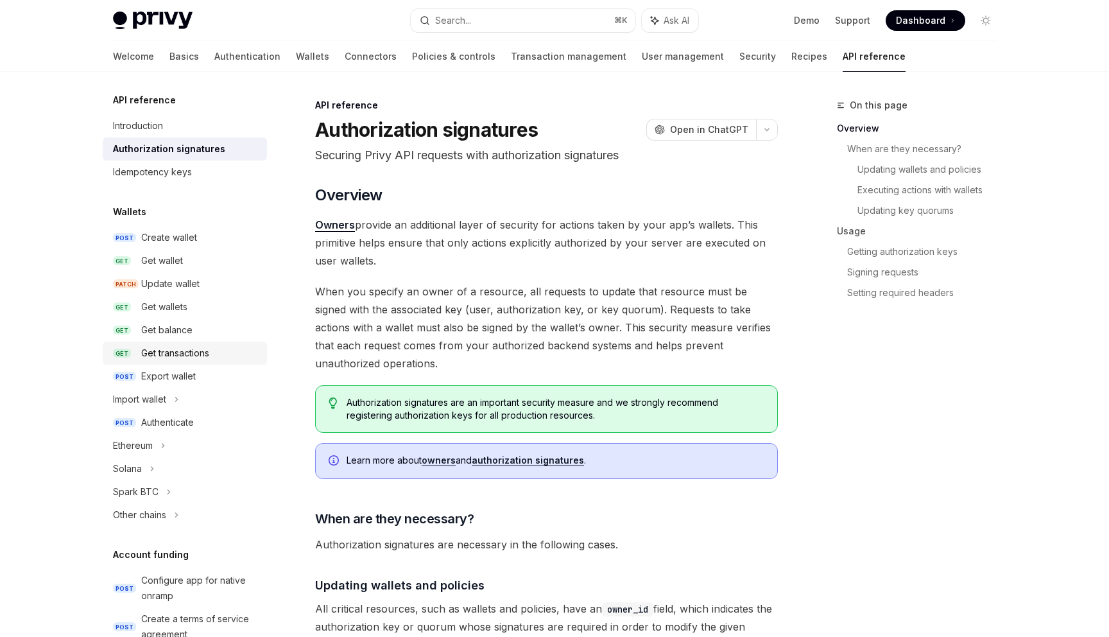
click at [195, 362] on link "GET Get transactions" at bounding box center [185, 352] width 164 height 23
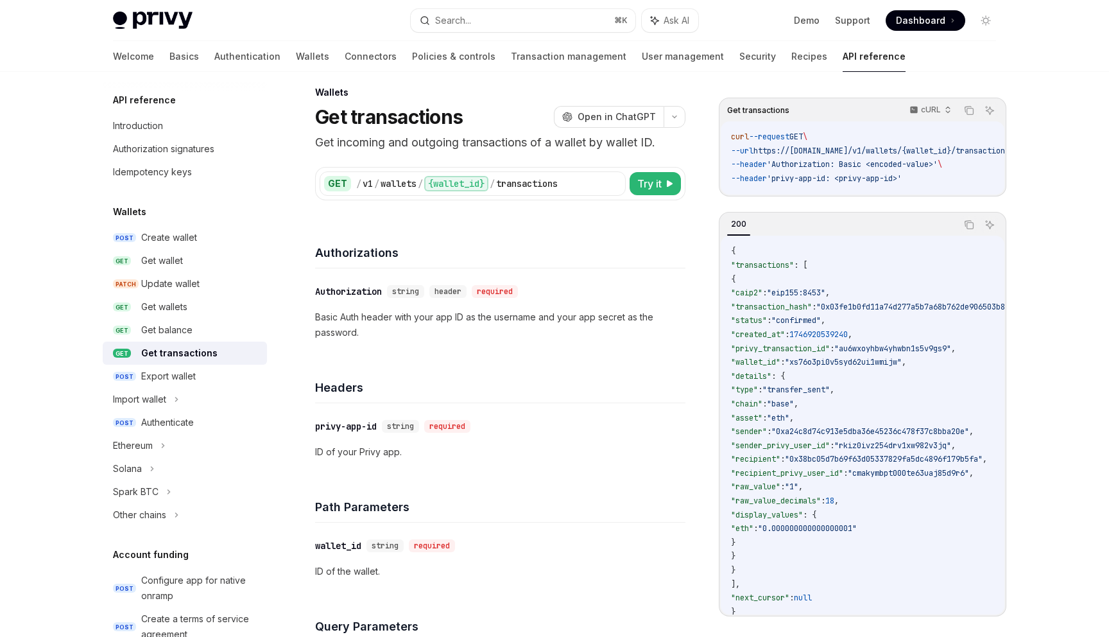
scroll to position [10, 0]
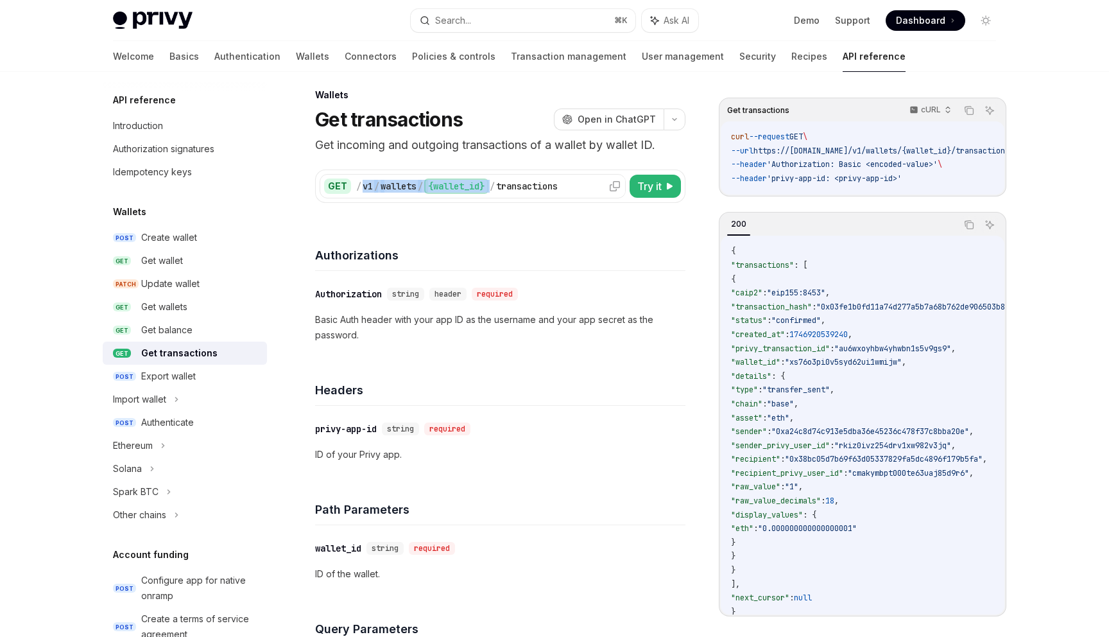
drag, startPoint x: 358, startPoint y: 185, endPoint x: 496, endPoint y: 187, distance: 138.0
click at [496, 187] on div "/ v1 / wallets / {wallet_id} / transactions" at bounding box center [488, 185] width 265 height 15
click at [617, 185] on icon at bounding box center [615, 186] width 10 height 10
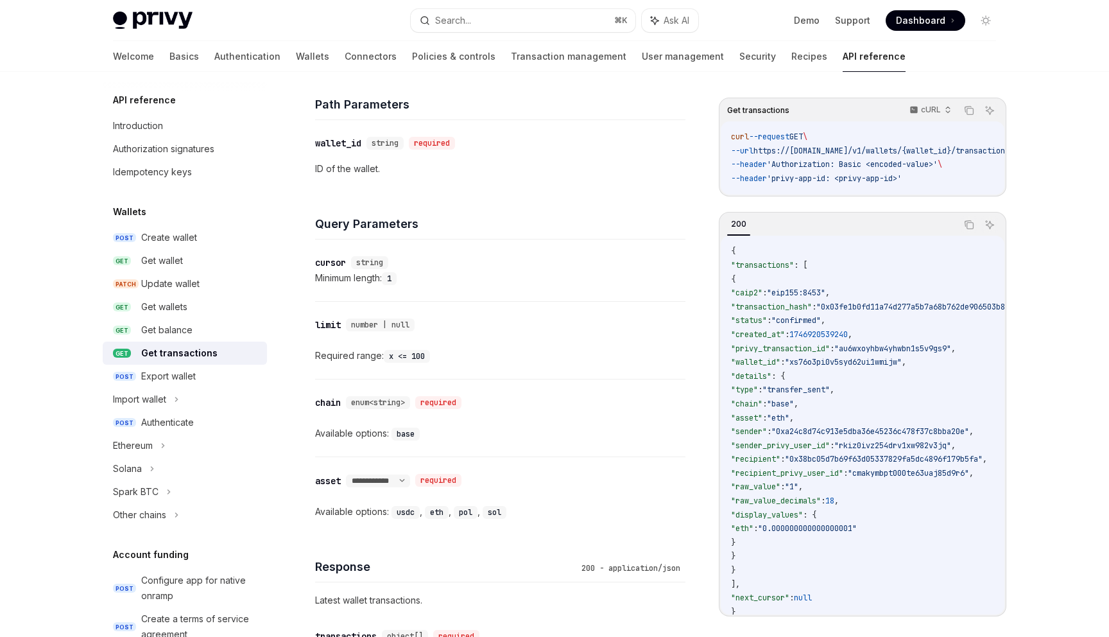
scroll to position [427, 0]
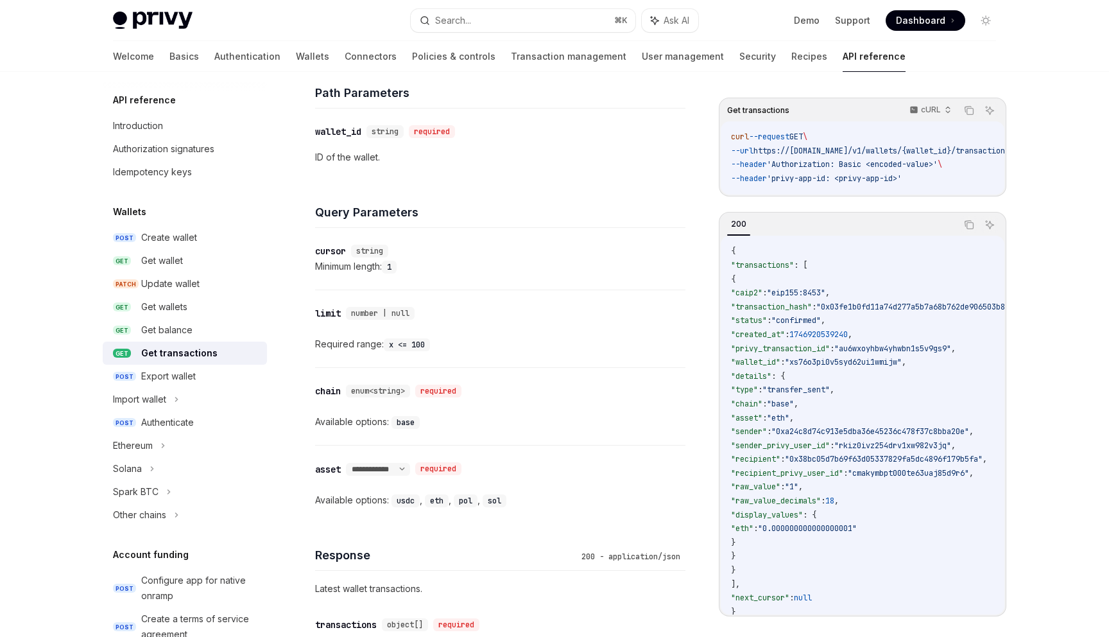
click at [402, 425] on code "base" at bounding box center [405, 422] width 28 height 13
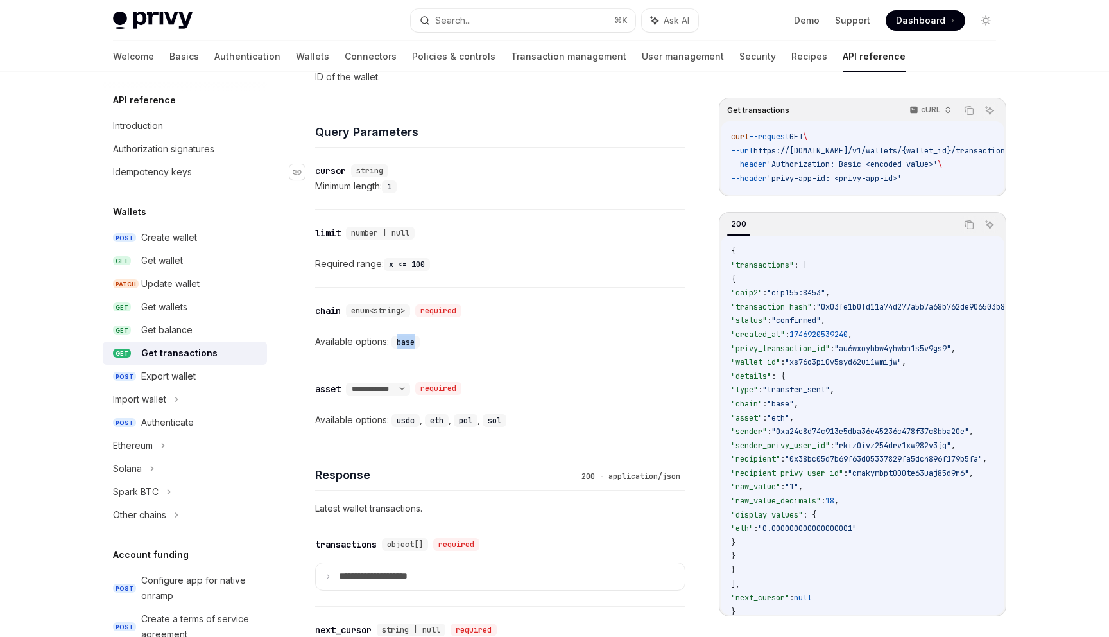
scroll to position [580, 0]
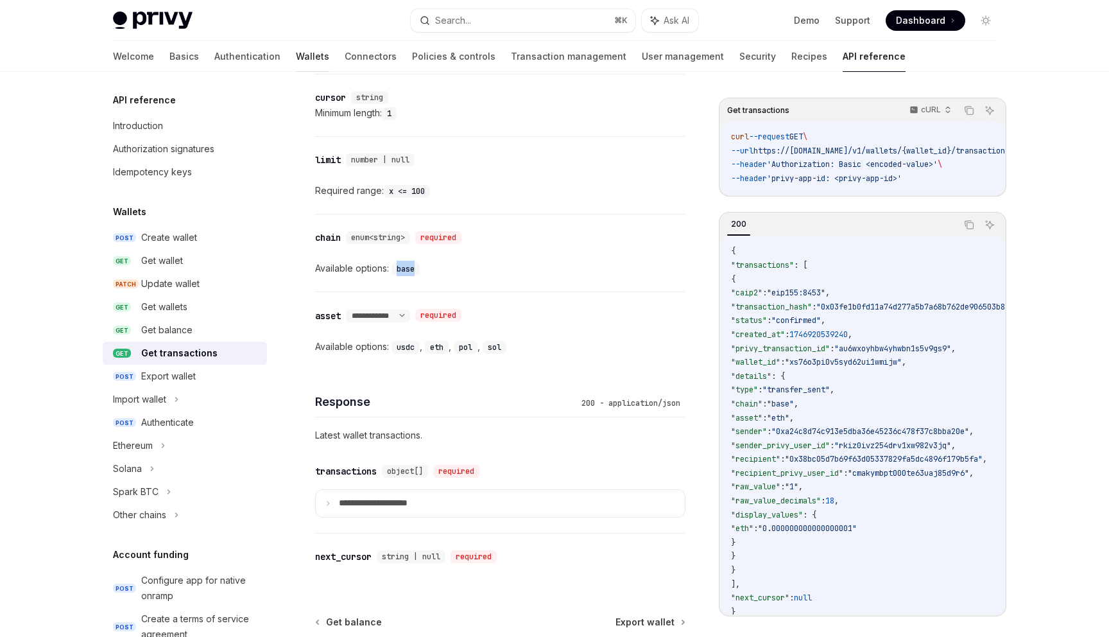
click at [296, 56] on link "Wallets" at bounding box center [312, 56] width 33 height 31
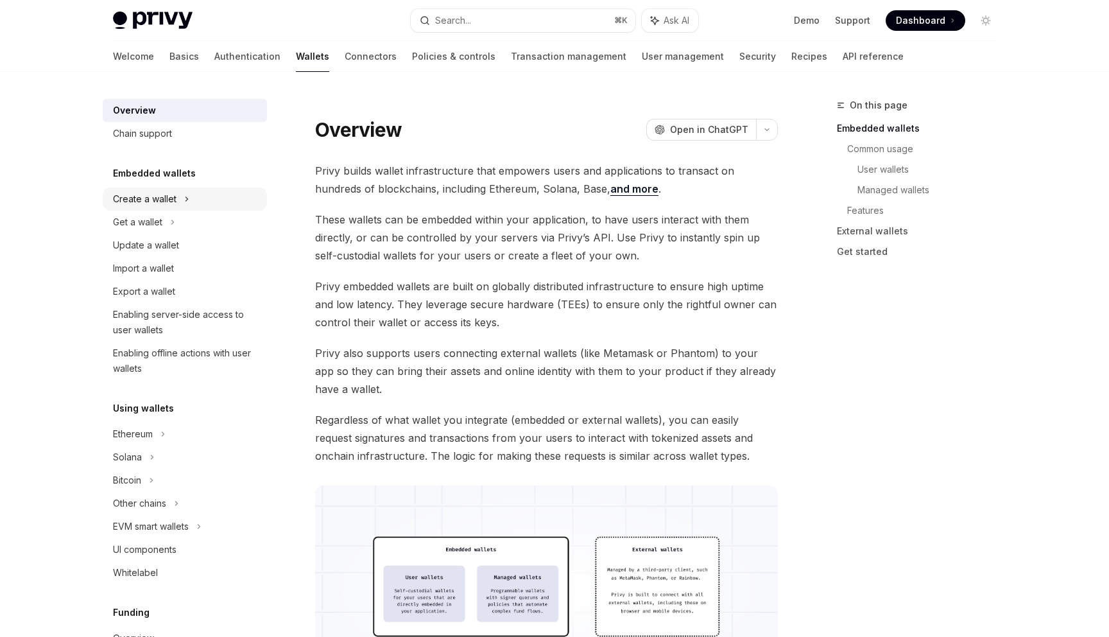
click at [178, 201] on div "Create a wallet" at bounding box center [185, 198] width 164 height 23
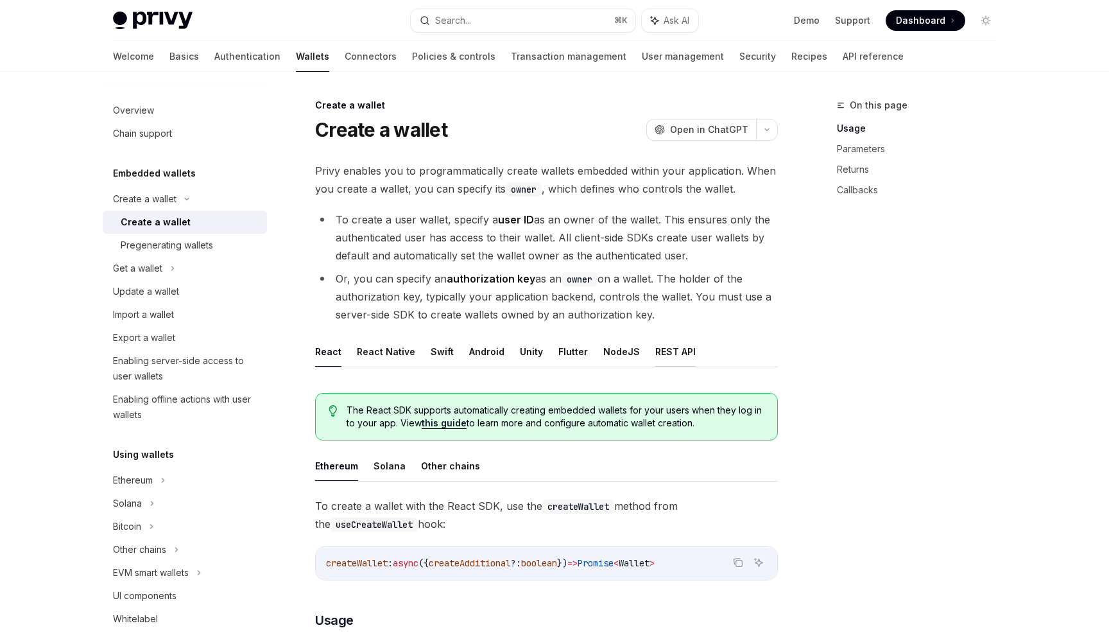
click at [663, 354] on button "REST API" at bounding box center [675, 351] width 40 height 30
type textarea "*"
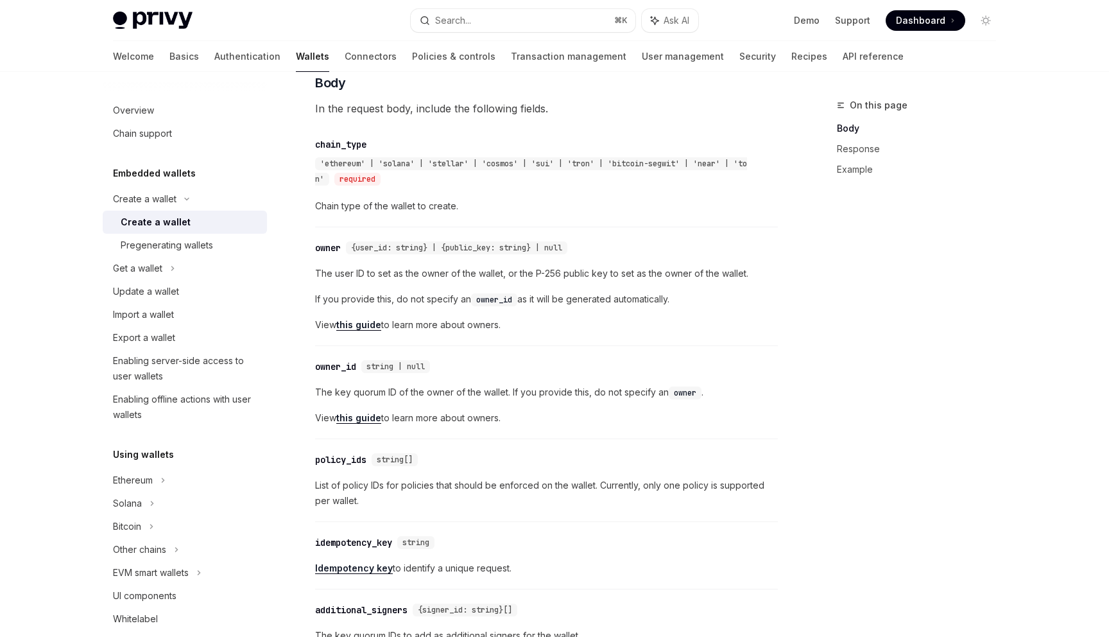
scroll to position [486, 0]
